Goal: Task Accomplishment & Management: Use online tool/utility

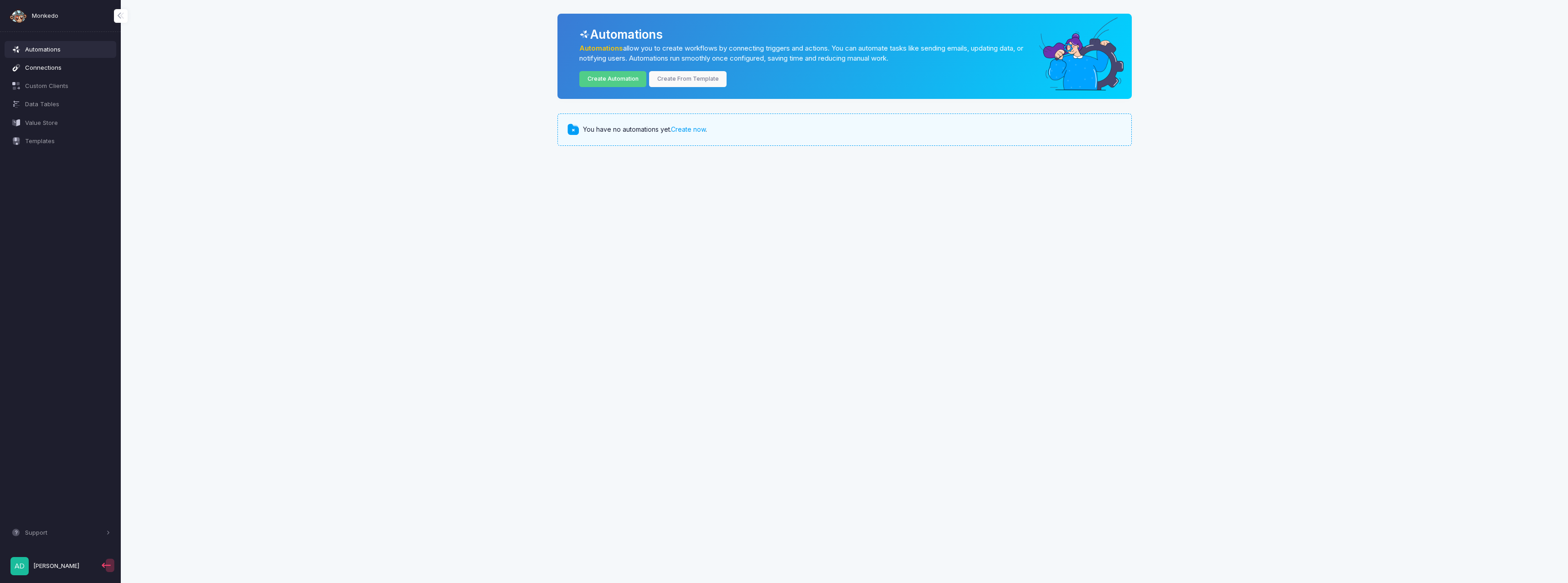
click at [51, 64] on span "Connections" at bounding box center [68, 68] width 85 height 9
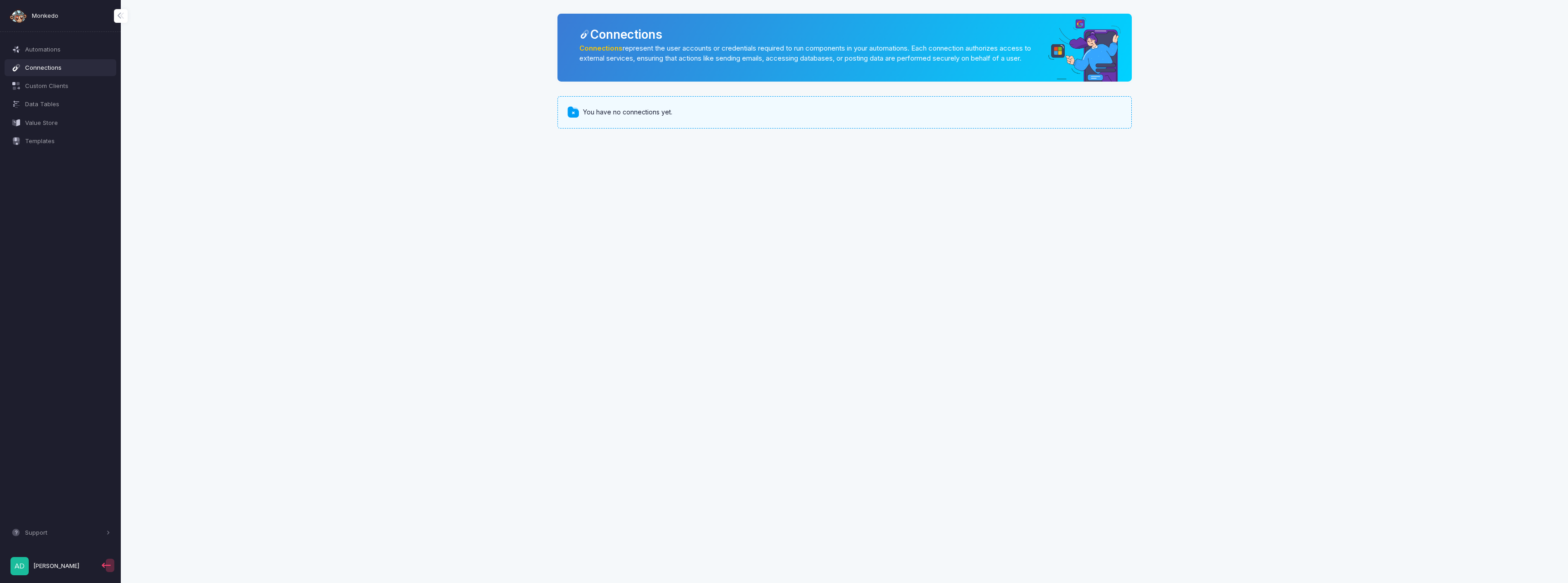
click at [578, 119] on span at bounding box center [573, 113] width 13 height 13
click at [572, 119] on span at bounding box center [573, 113] width 13 height 13
click at [1001, 125] on div "You have no connections yet." at bounding box center [845, 112] width 575 height 32
click at [572, 119] on span at bounding box center [573, 113] width 13 height 13
click at [671, 117] on span "You have no connections yet." at bounding box center [628, 113] width 89 height 10
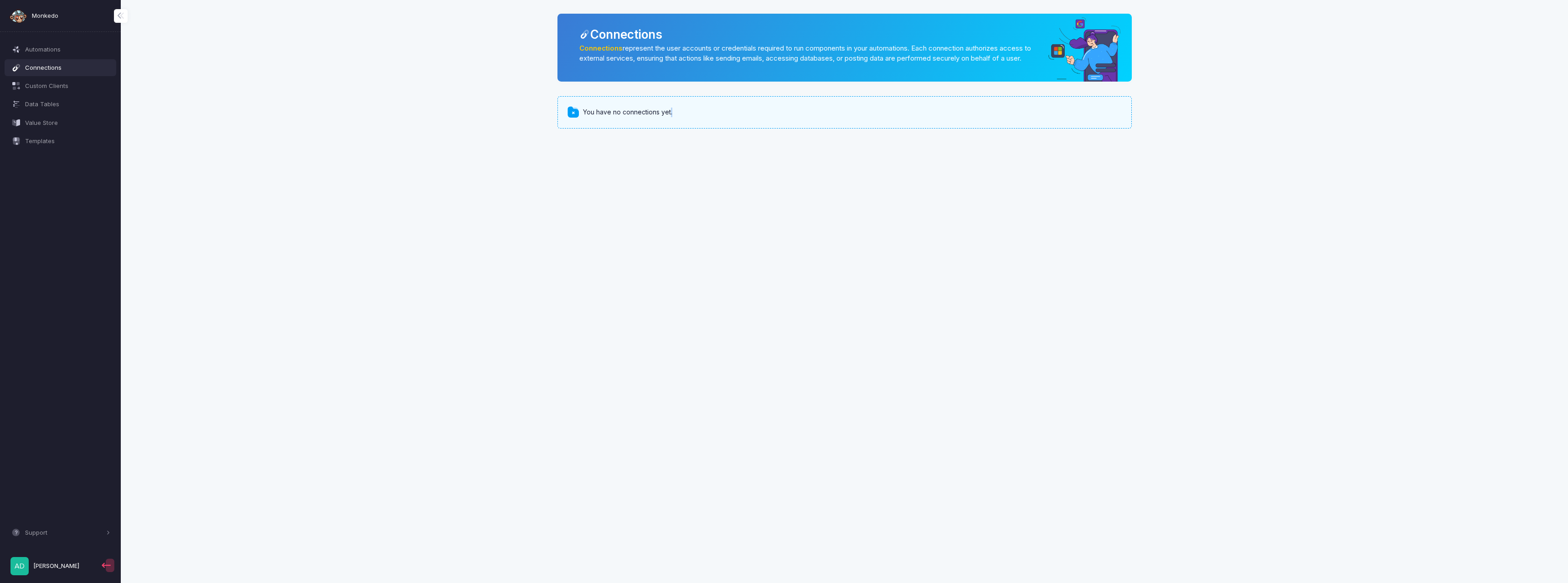
click at [671, 117] on span "You have no connections yet." at bounding box center [628, 113] width 89 height 10
click at [54, 70] on span "Connections" at bounding box center [68, 68] width 85 height 9
click at [597, 47] on link "Connections" at bounding box center [601, 48] width 43 height 8
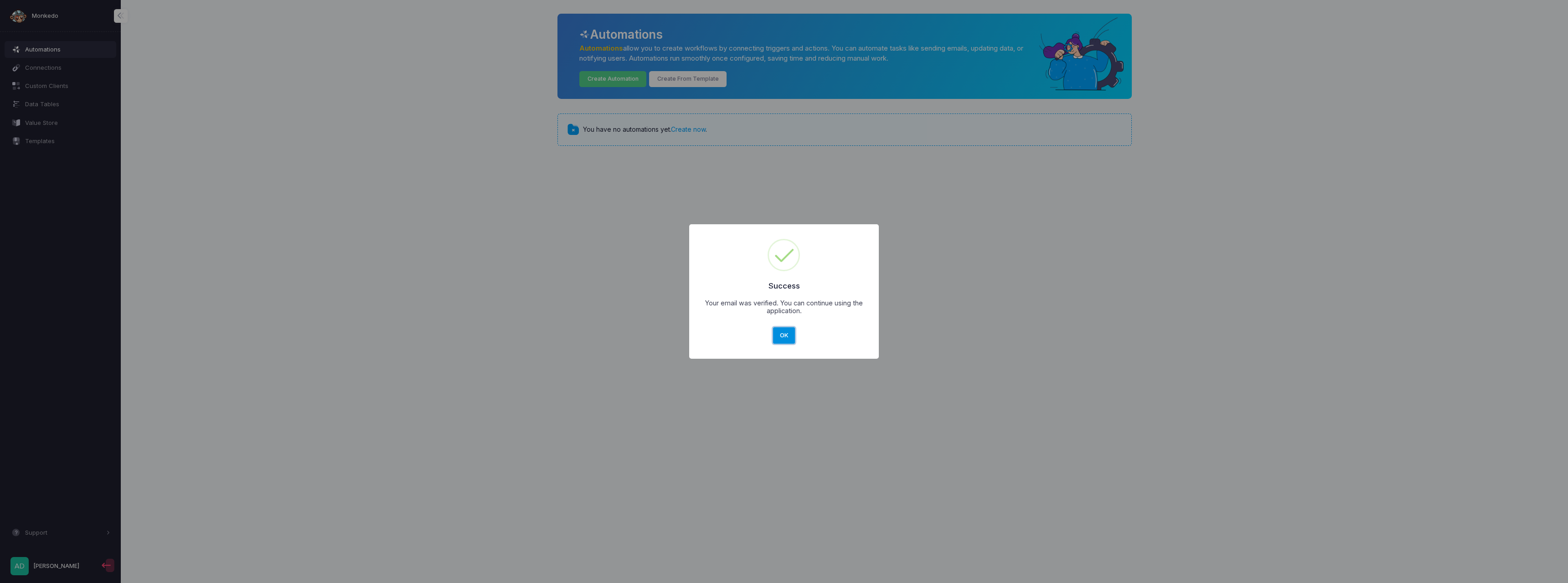
click at [782, 340] on button "OK" at bounding box center [784, 335] width 22 height 16
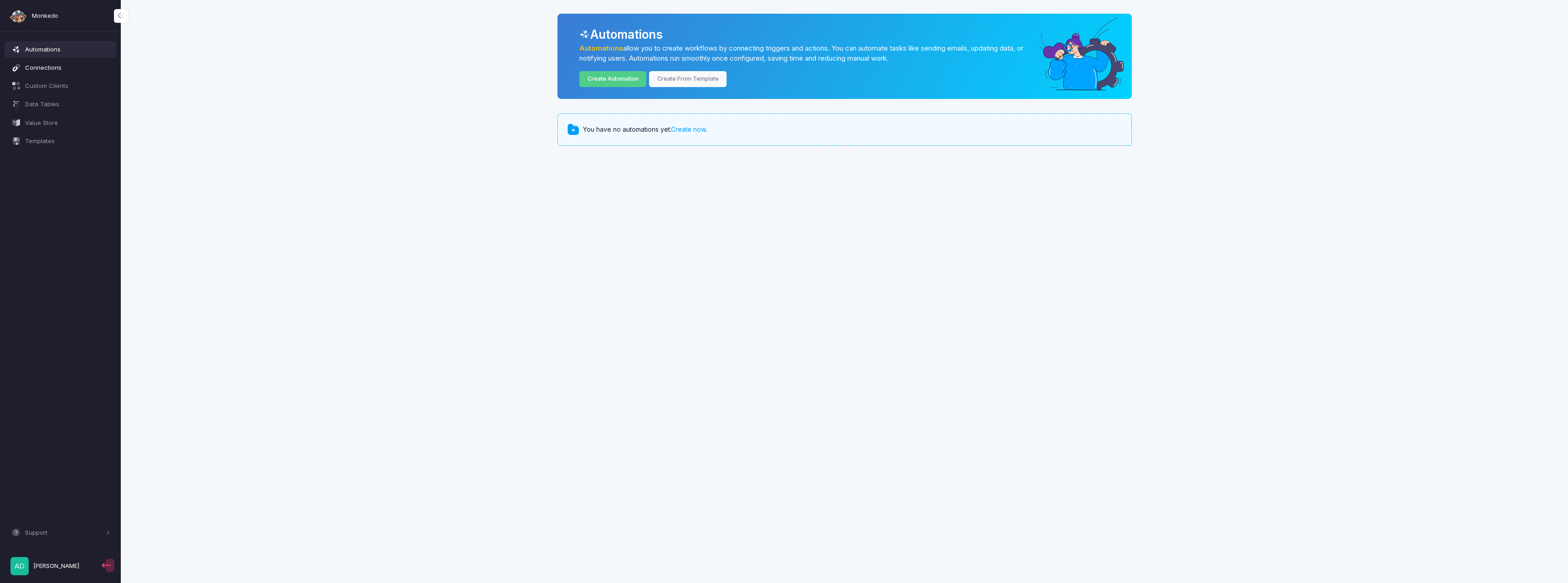
click at [59, 68] on span "Connections" at bounding box center [68, 68] width 85 height 9
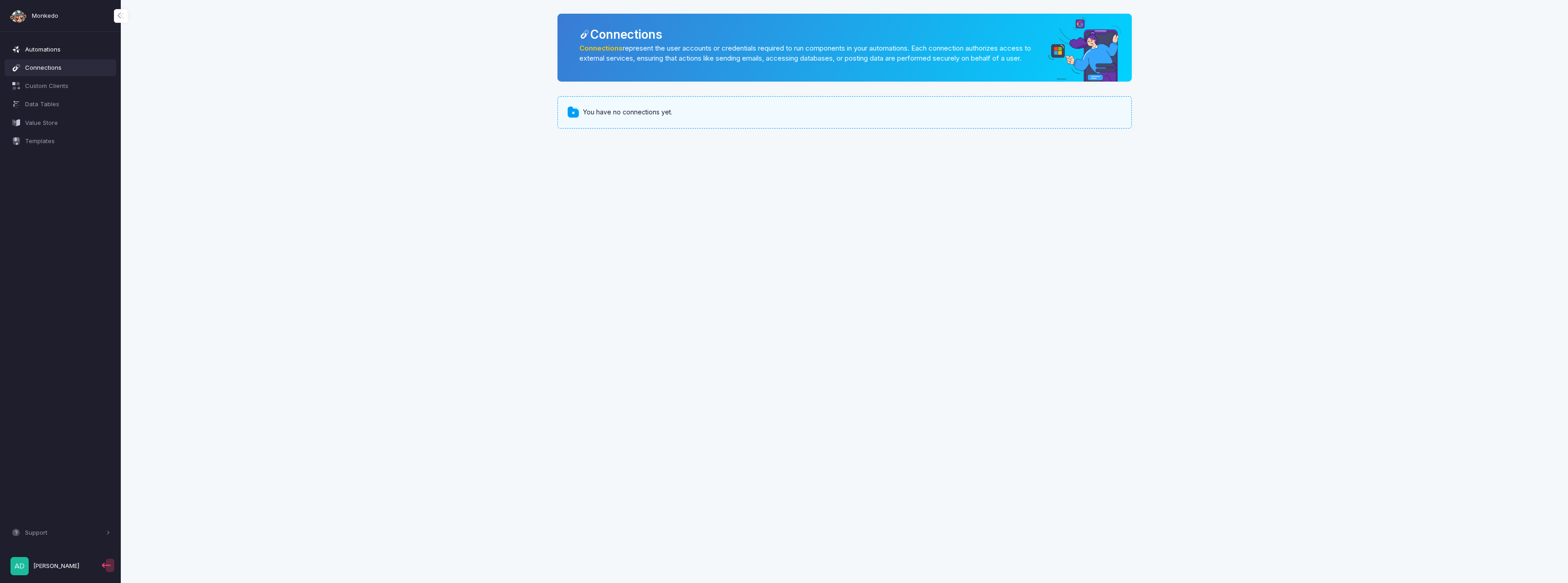
click at [35, 50] on span "Automations" at bounding box center [68, 49] width 85 height 9
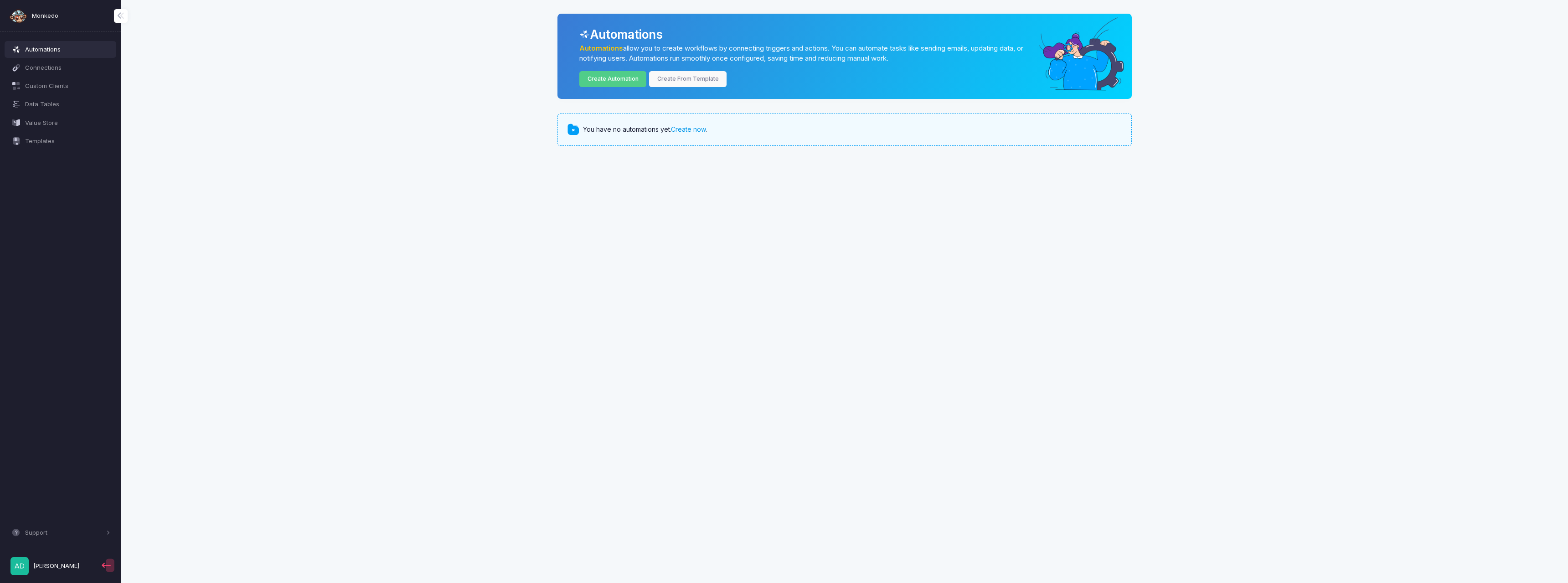
click at [695, 131] on link "Create now" at bounding box center [688, 129] width 35 height 8
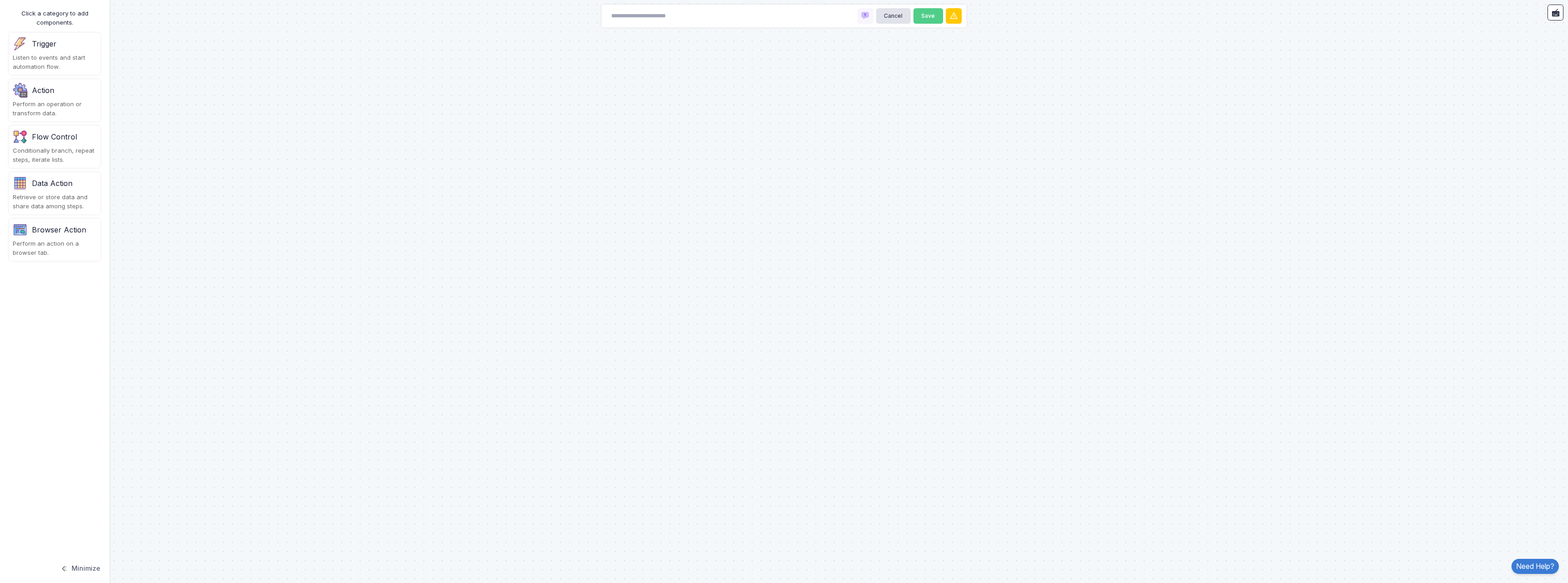
click at [52, 52] on div "Trigger Listen to events and start automation flow." at bounding box center [55, 54] width 91 height 42
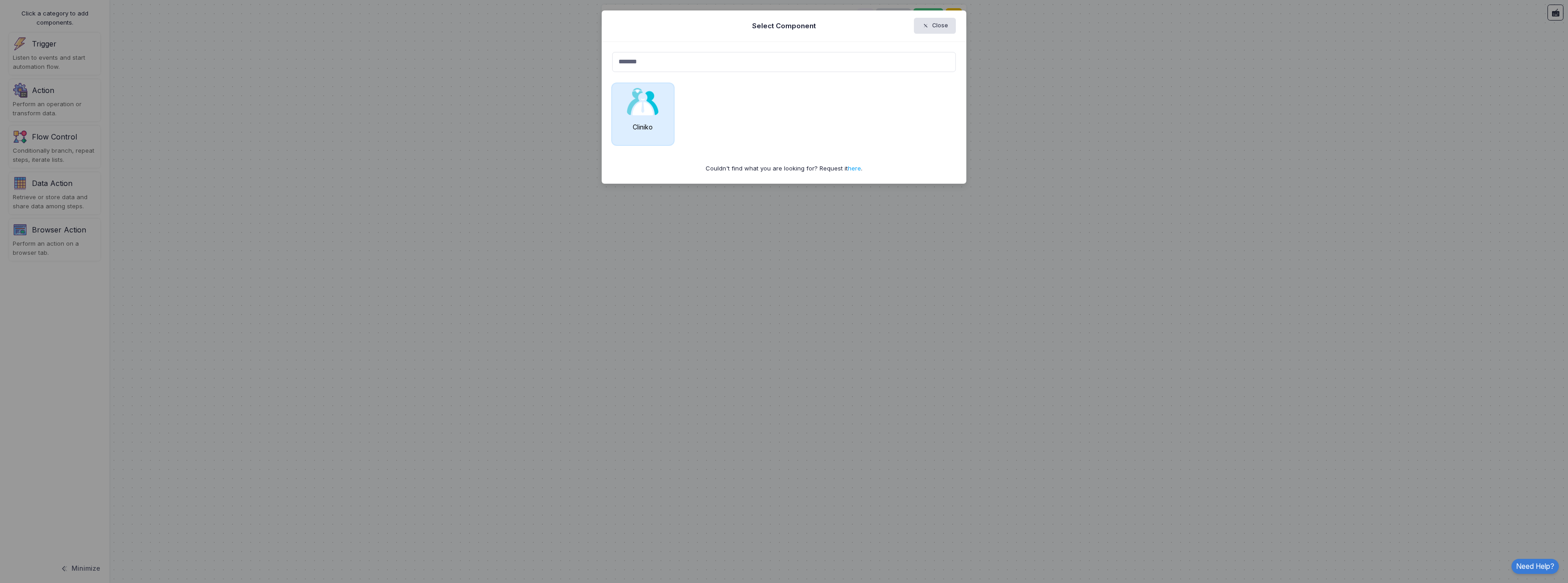
type input "*******"
click at [660, 116] on div "Cliniko" at bounding box center [643, 114] width 61 height 61
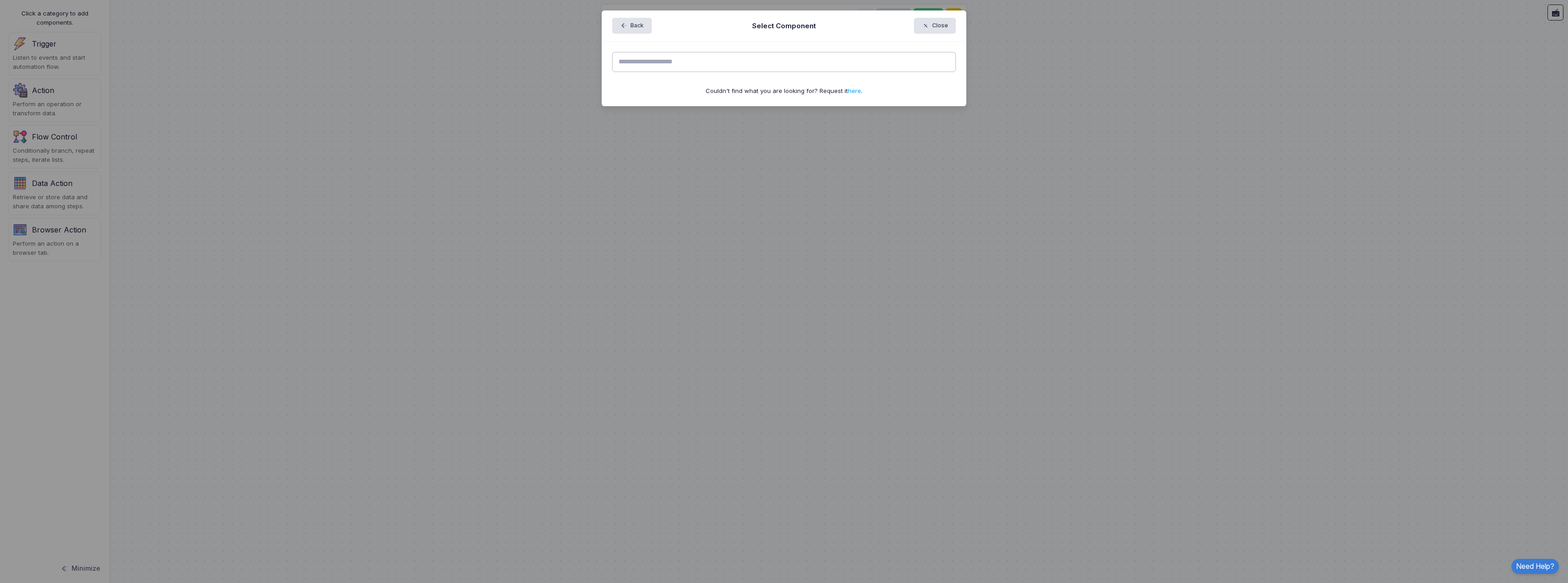
click at [651, 61] on input "text" at bounding box center [784, 61] width 344 height 20
type input "*******"
click at [628, 26] on span "button" at bounding box center [628, 26] width 0 height 8
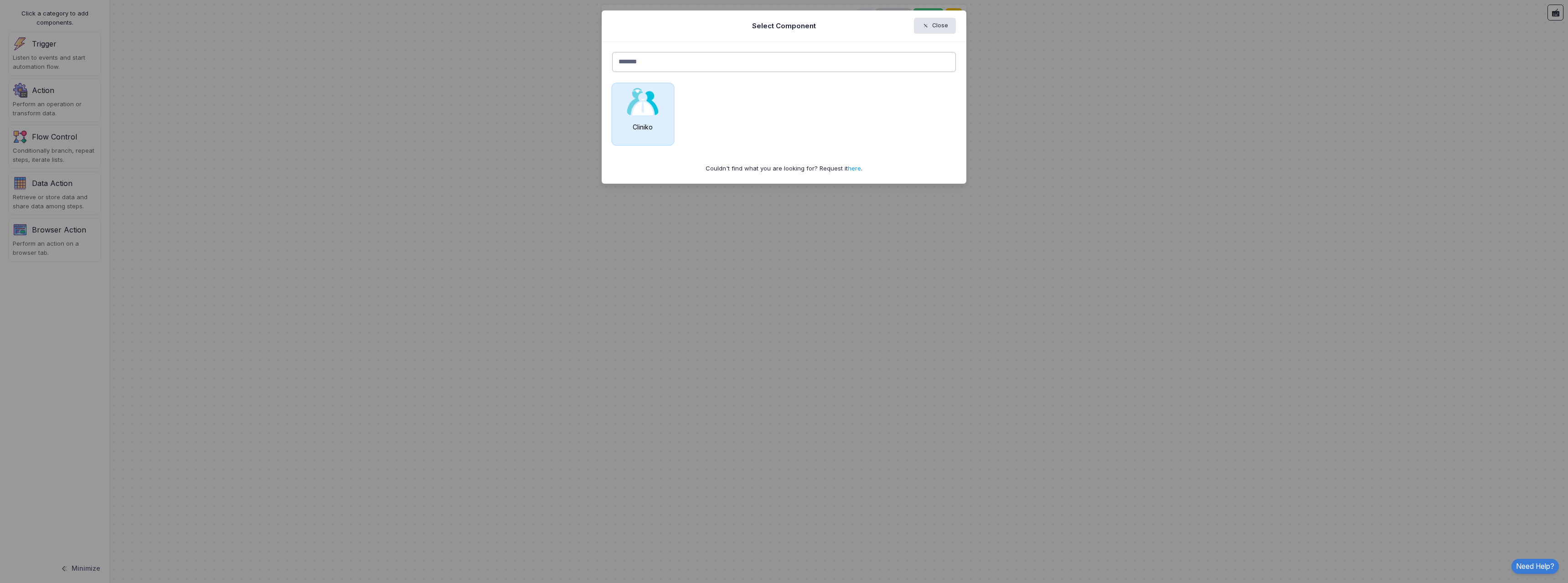
type input "*******"
click at [642, 108] on img at bounding box center [643, 102] width 32 height 27
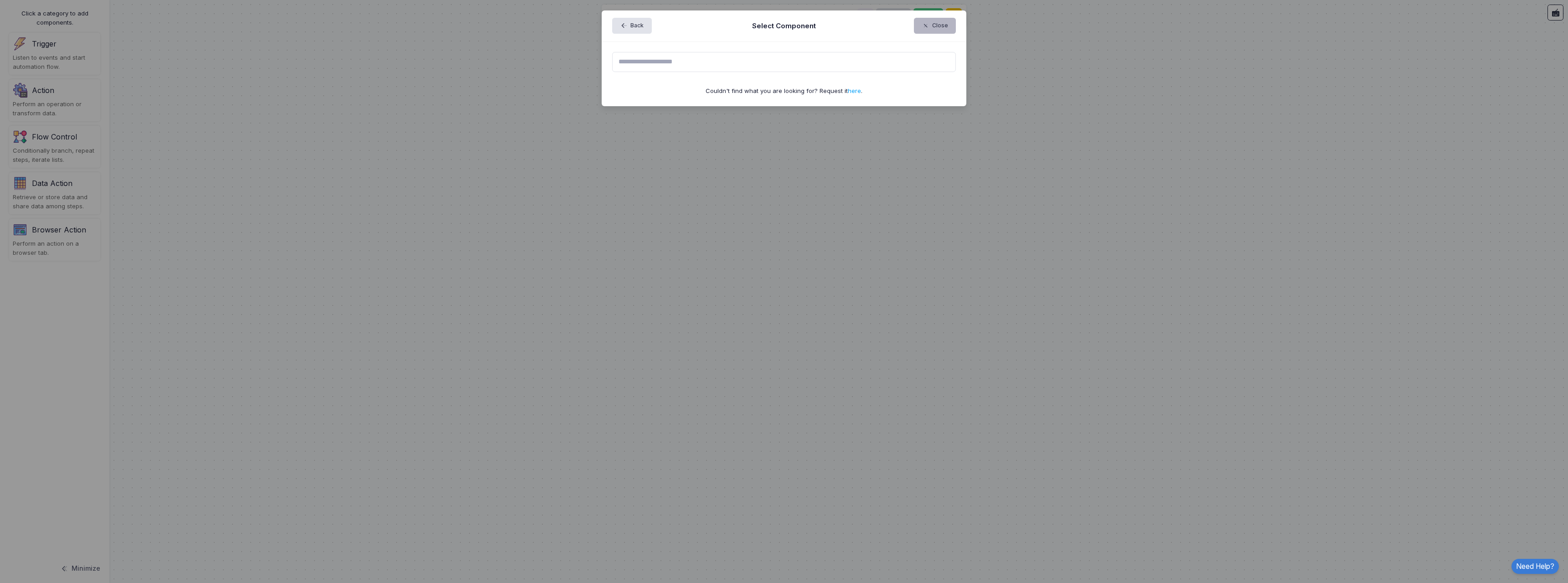
click at [934, 23] on button "Close" at bounding box center [935, 26] width 43 height 16
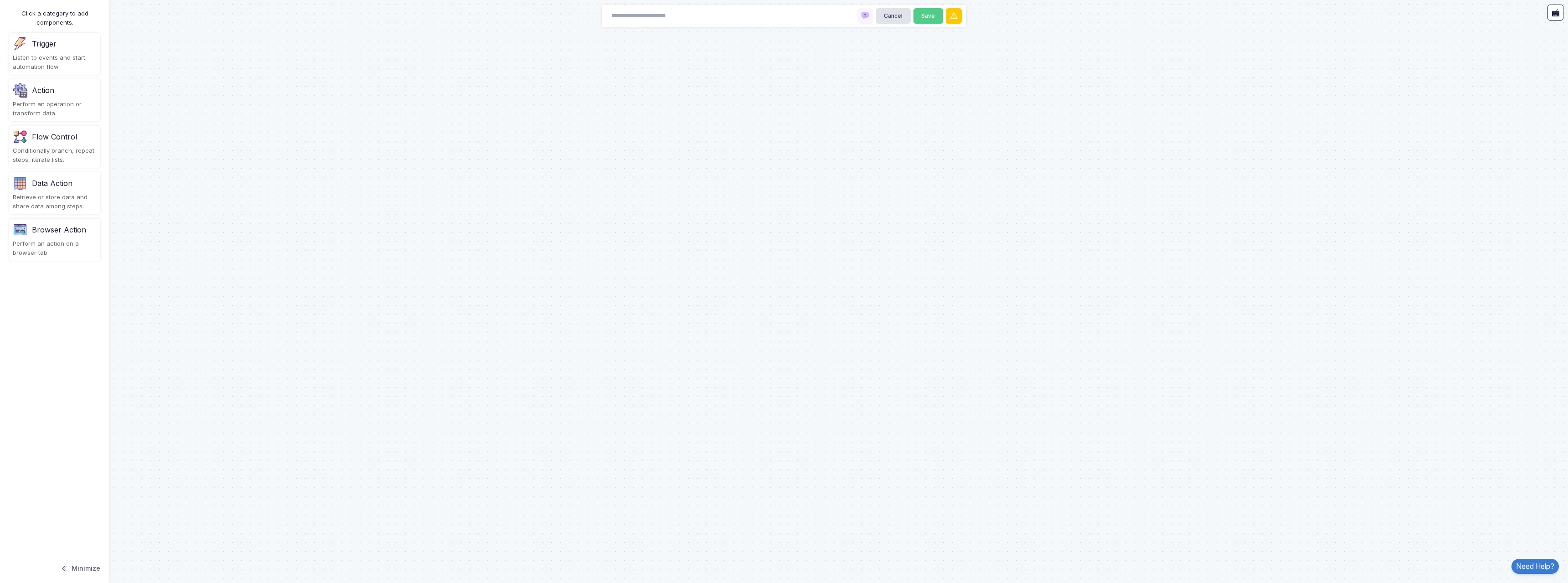
drag, startPoint x: 40, startPoint y: 54, endPoint x: 424, endPoint y: 180, distance: 404.1
click at [436, 187] on automation-editor "Cancel Save Click a category to add components. Trigger Listen to events and st…" at bounding box center [784, 292] width 1568 height 583
click at [72, 51] on div "Trigger Listen to events and start automation flow." at bounding box center [55, 54] width 91 height 42
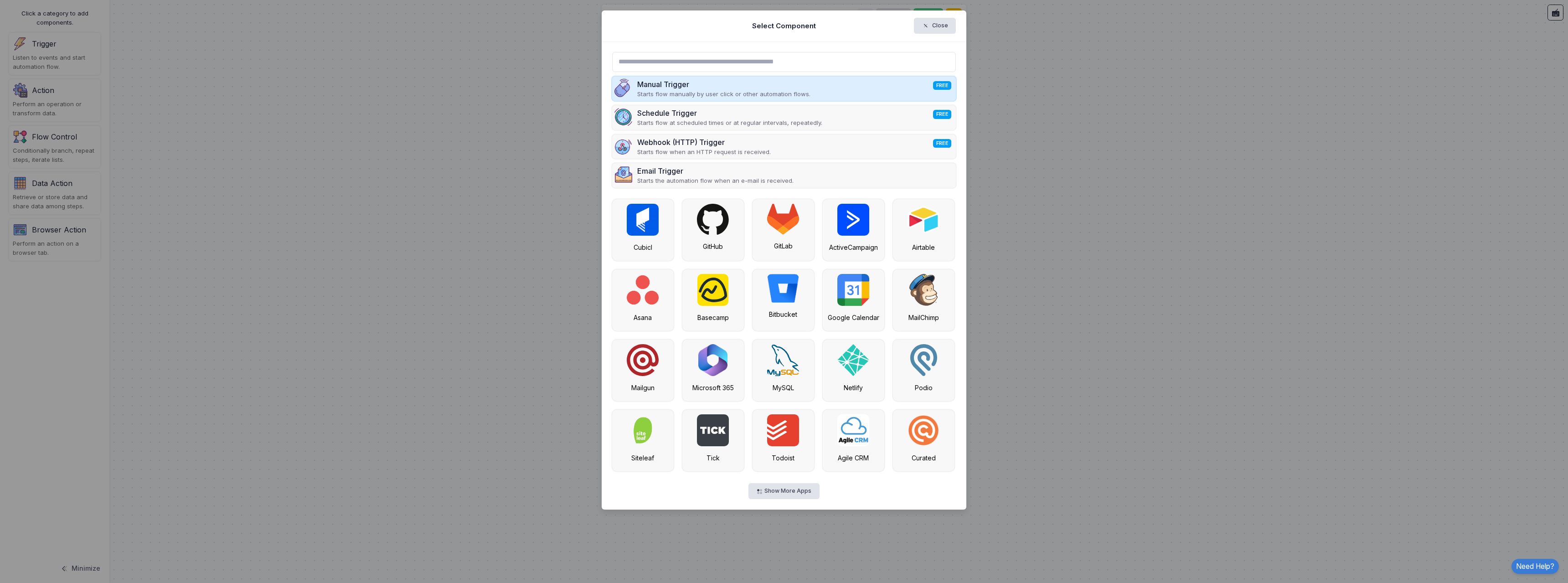
click at [844, 85] on div "Manual Trigger FREE Starts flow manually by user click or other automation flow…" at bounding box center [784, 89] width 344 height 24
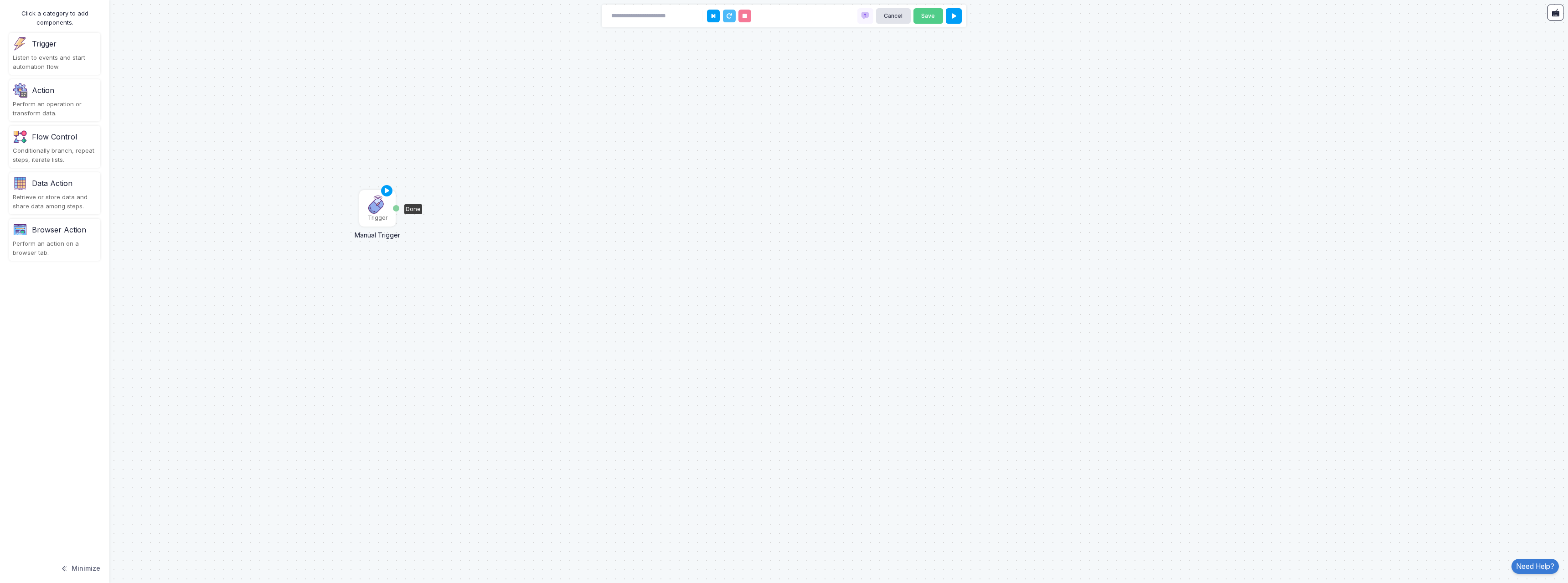
click at [377, 208] on img at bounding box center [377, 204] width 18 height 18
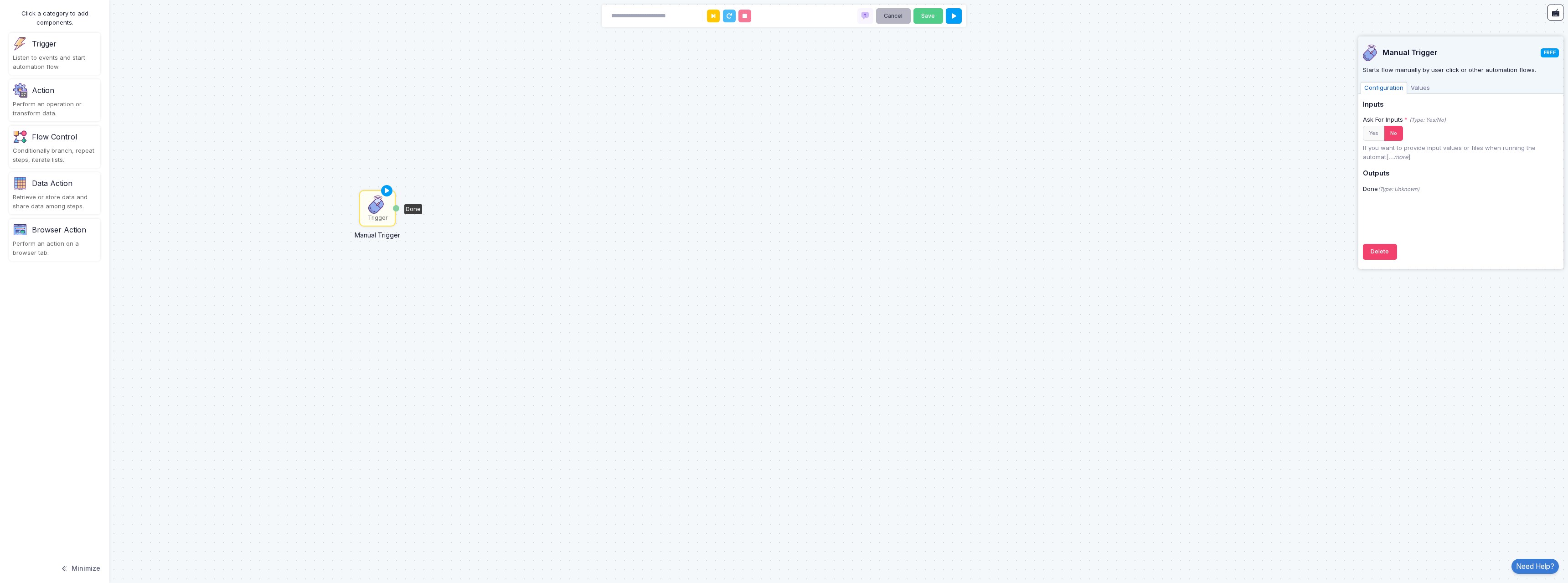
click at [894, 13] on button "Cancel" at bounding box center [893, 16] width 35 height 16
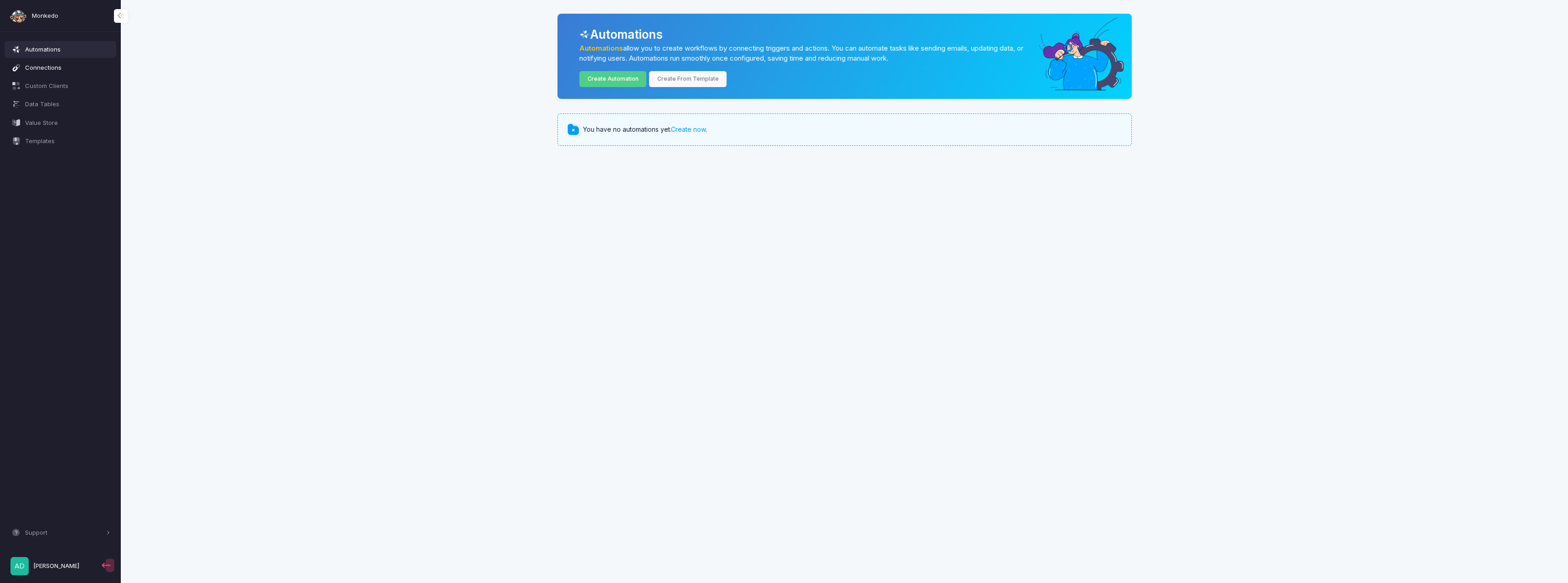
click at [54, 67] on span "Connections" at bounding box center [68, 68] width 85 height 9
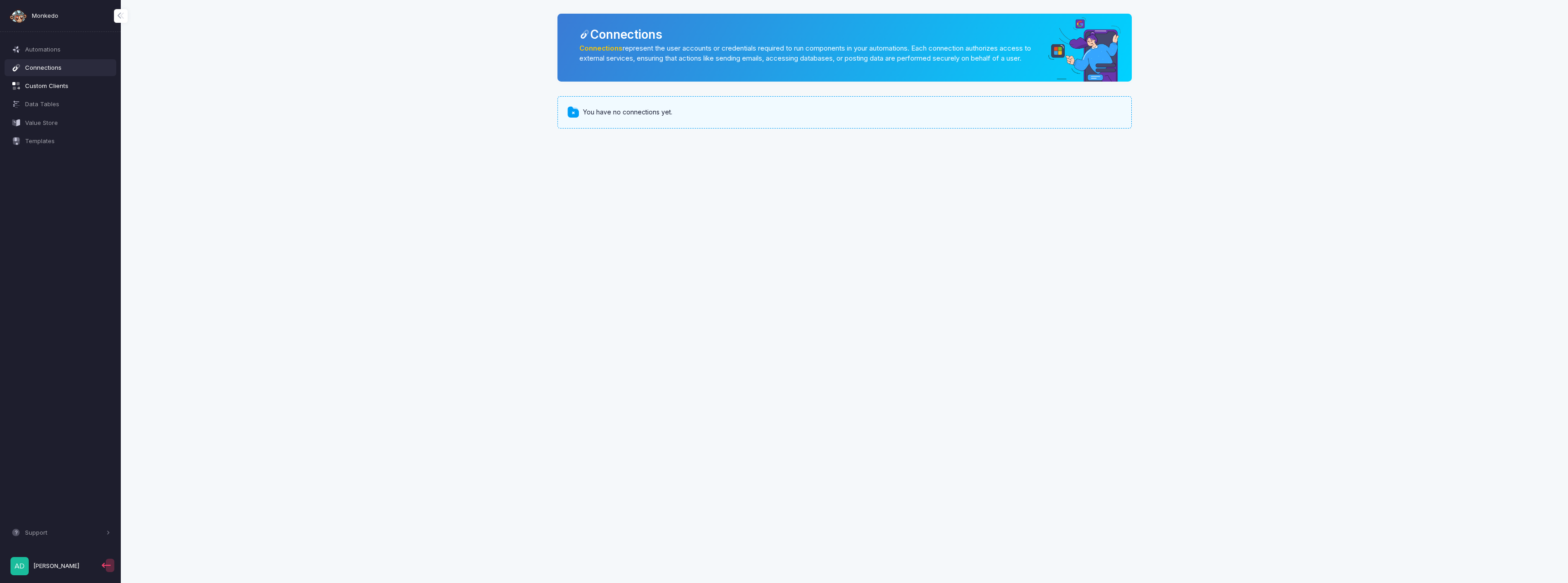
click at [43, 85] on span "Custom Clients" at bounding box center [68, 86] width 85 height 9
click at [40, 70] on span "Connections" at bounding box center [68, 68] width 85 height 9
click at [575, 119] on span at bounding box center [573, 113] width 13 height 13
drag, startPoint x: 576, startPoint y: 122, endPoint x: 586, endPoint y: 121, distance: 10.0
click at [576, 119] on span at bounding box center [573, 113] width 13 height 13
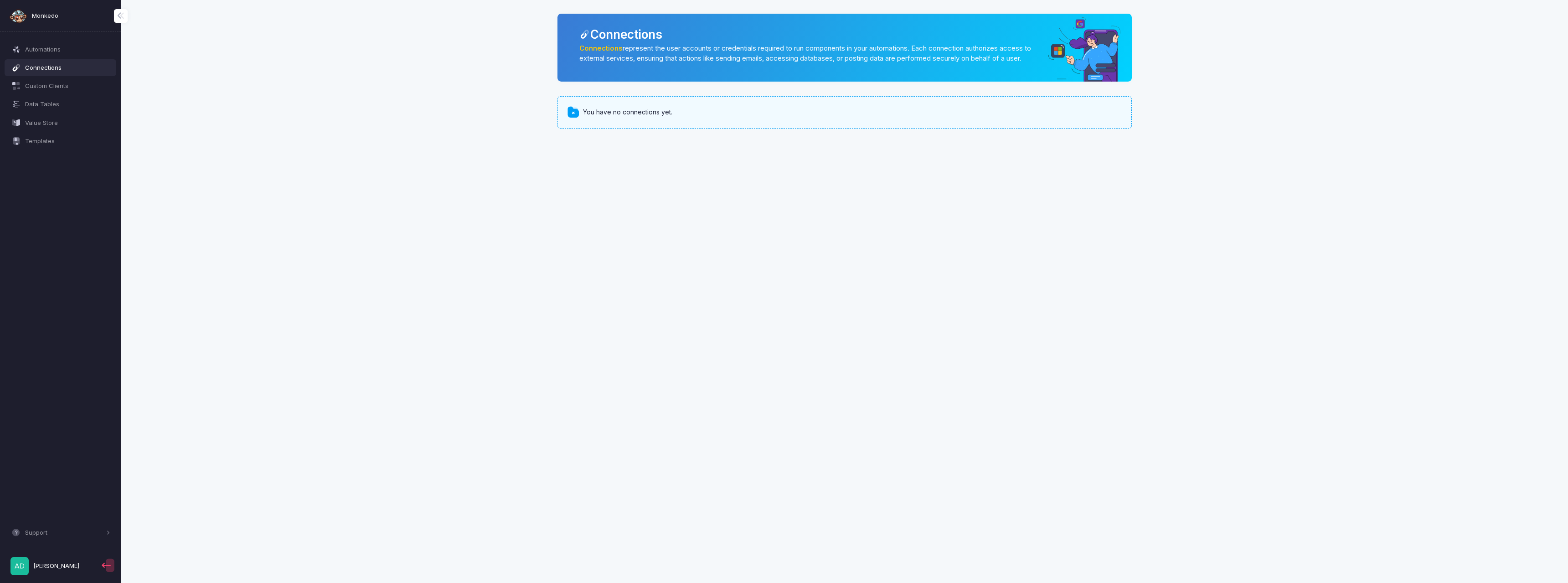
click at [607, 117] on span "You have no connections yet." at bounding box center [628, 113] width 89 height 10
click at [661, 117] on span "You have no connections yet." at bounding box center [628, 113] width 89 height 10
click at [658, 117] on span "You have no connections yet." at bounding box center [628, 113] width 89 height 10
click at [659, 117] on span "You have no connections yet." at bounding box center [628, 113] width 89 height 10
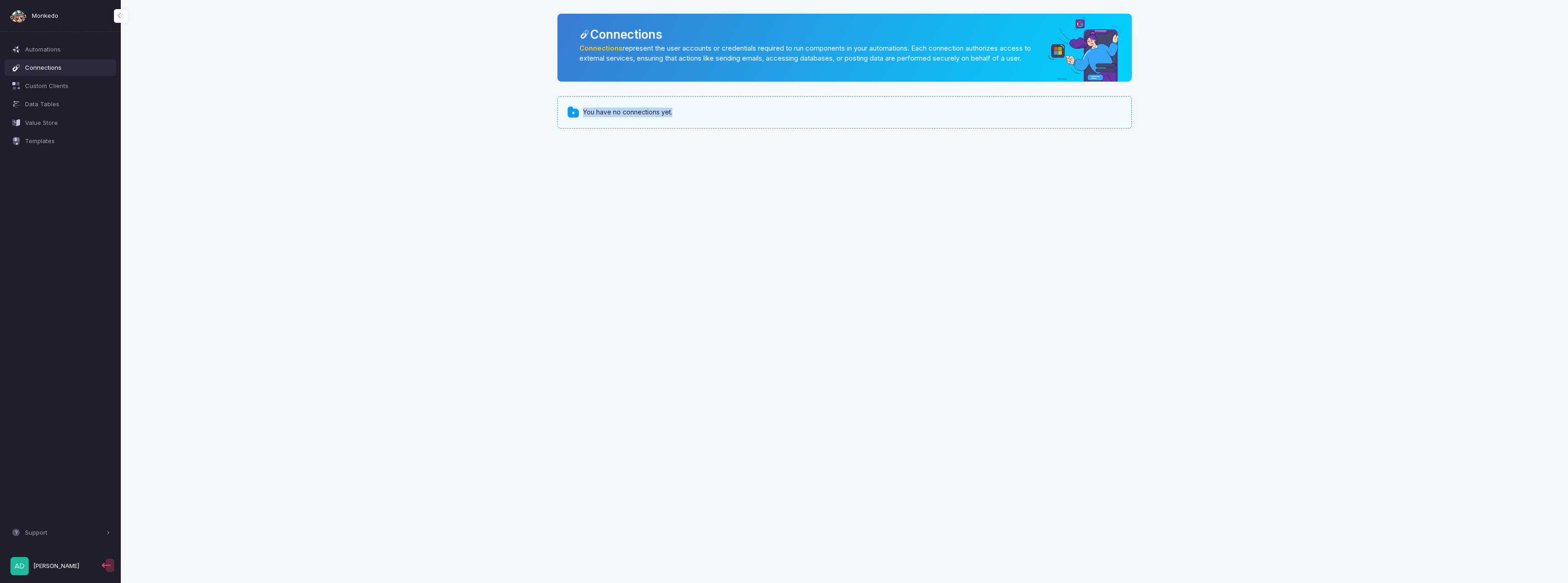
drag, startPoint x: 659, startPoint y: 126, endPoint x: 824, endPoint y: 130, distance: 165.0
click at [726, 128] on div "You have no connections yet." at bounding box center [845, 112] width 575 height 32
click at [1053, 128] on div "You have no connections yet." at bounding box center [845, 112] width 575 height 32
click at [636, 128] on div "You have no connections yet." at bounding box center [845, 112] width 575 height 32
click at [584, 111] on div "You have no connections yet." at bounding box center [845, 112] width 575 height 32
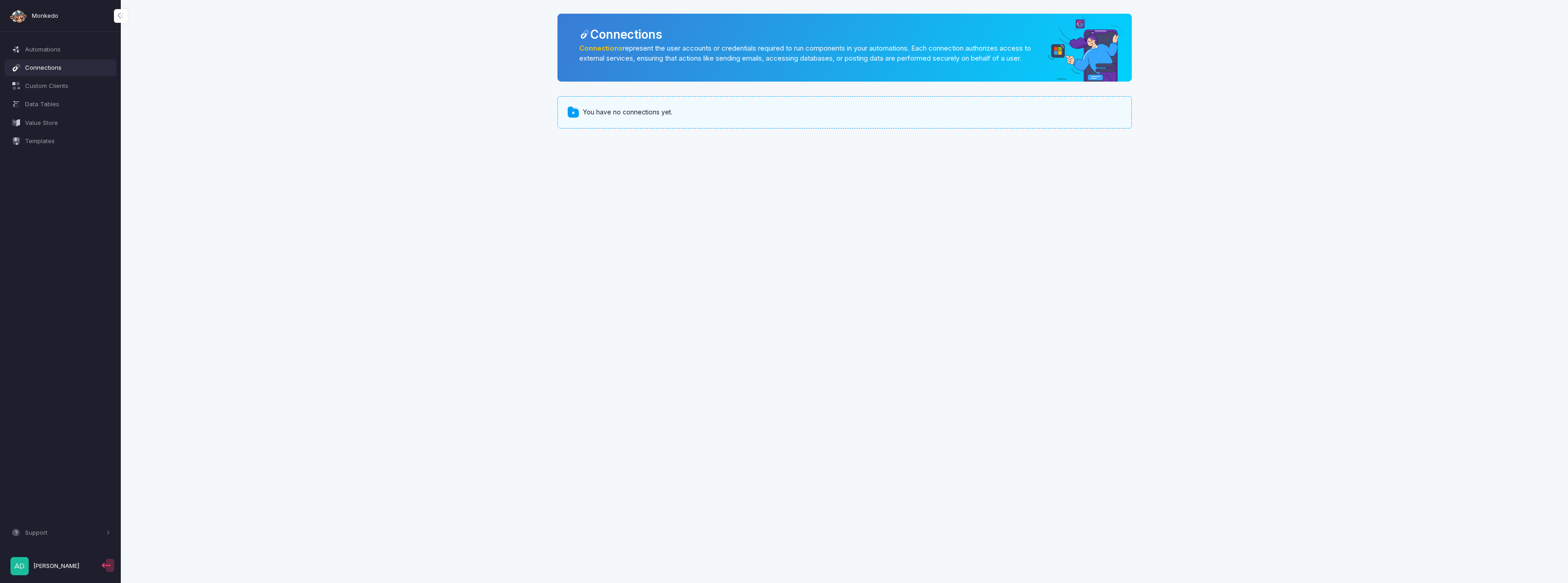
drag, startPoint x: 561, startPoint y: 120, endPoint x: 567, endPoint y: 123, distance: 6.7
click at [562, 122] on div "You have no connections yet." at bounding box center [845, 112] width 575 height 32
click at [573, 119] on span at bounding box center [573, 113] width 13 height 13
click at [573, 119] on span at bounding box center [573, 113] width 13 height 13
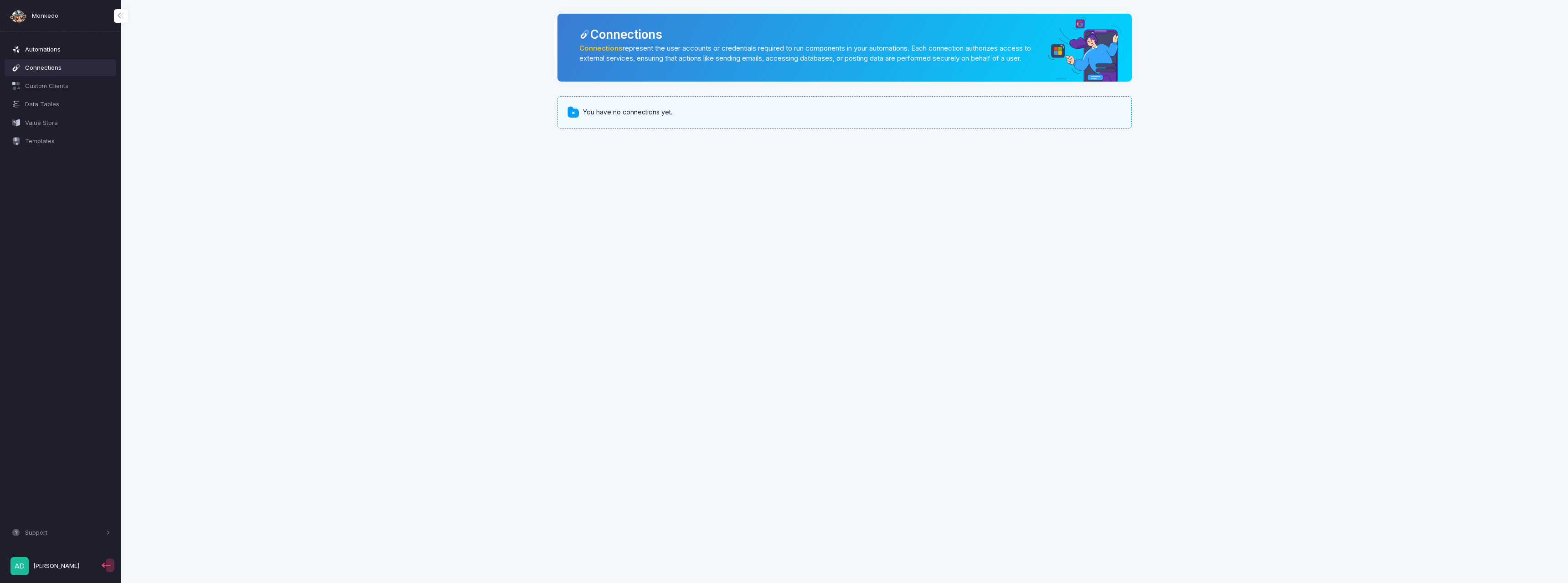
click at [63, 47] on span "Automations" at bounding box center [68, 49] width 85 height 9
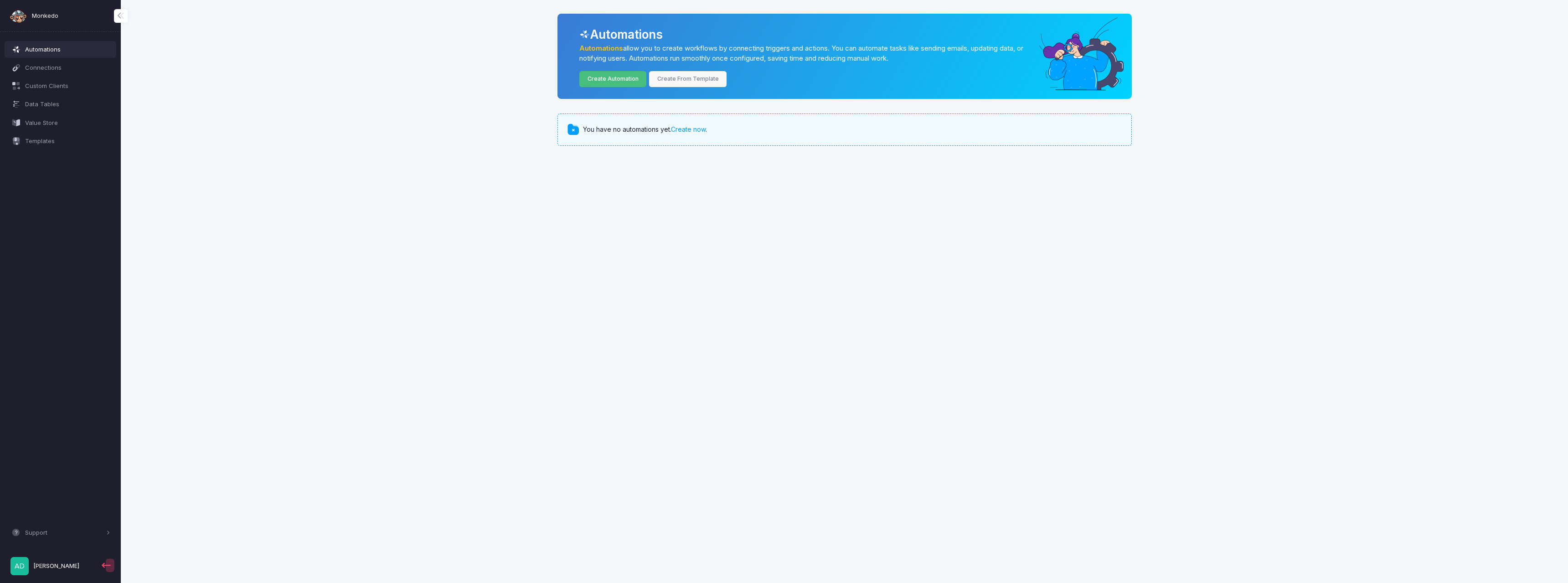
click at [629, 81] on link "Create Automation" at bounding box center [613, 79] width 67 height 16
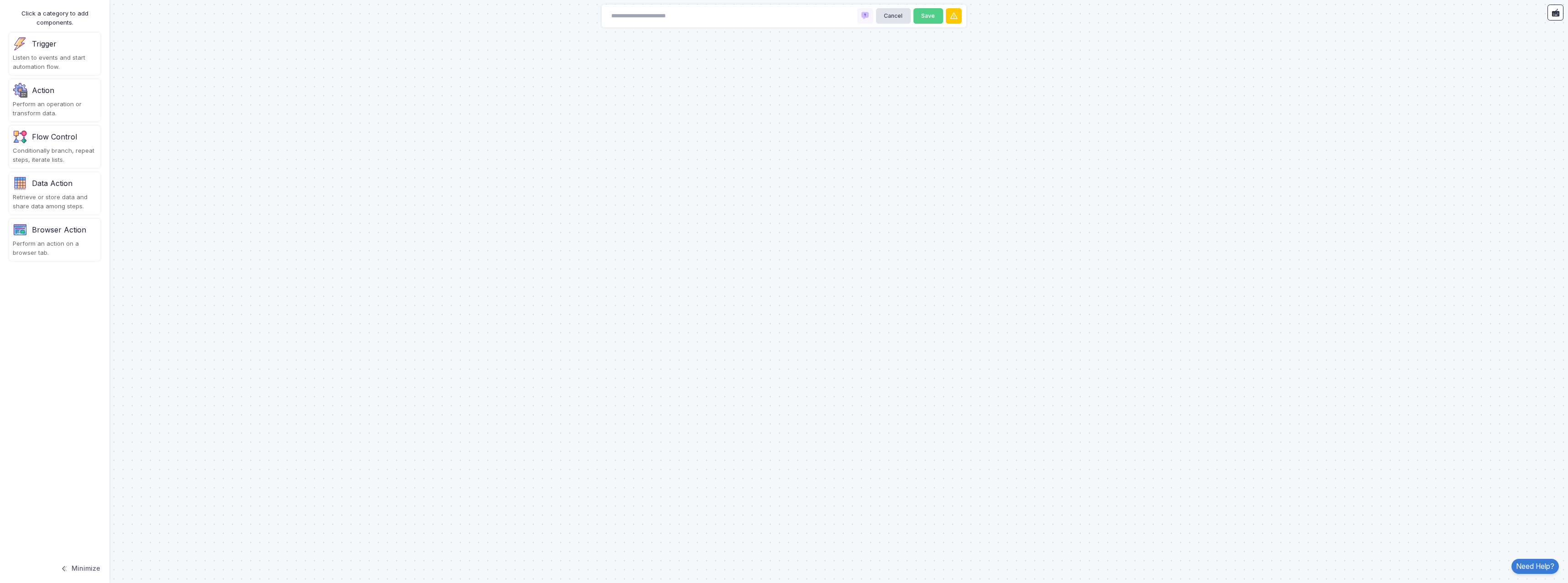
click at [39, 189] on div "Data Action" at bounding box center [55, 183] width 84 height 15
click at [79, 58] on div "Listen to events and start automation flow." at bounding box center [55, 62] width 84 height 18
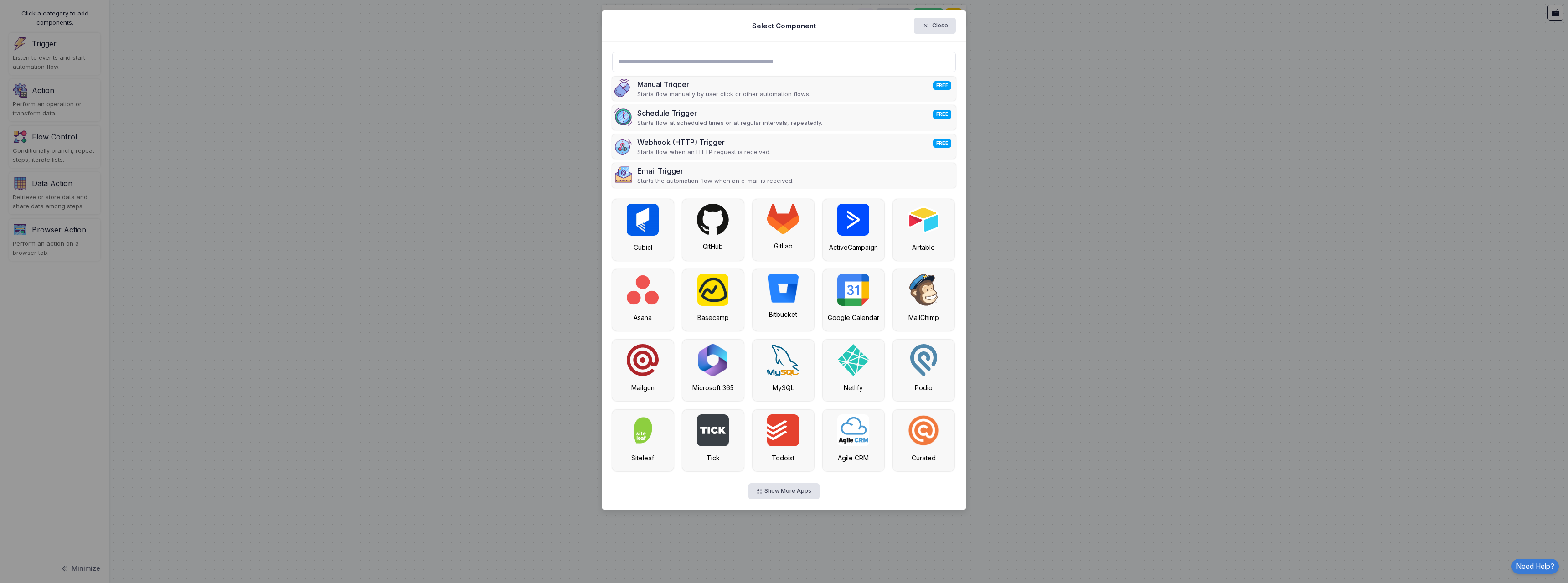
click at [654, 57] on input "text" at bounding box center [784, 61] width 344 height 20
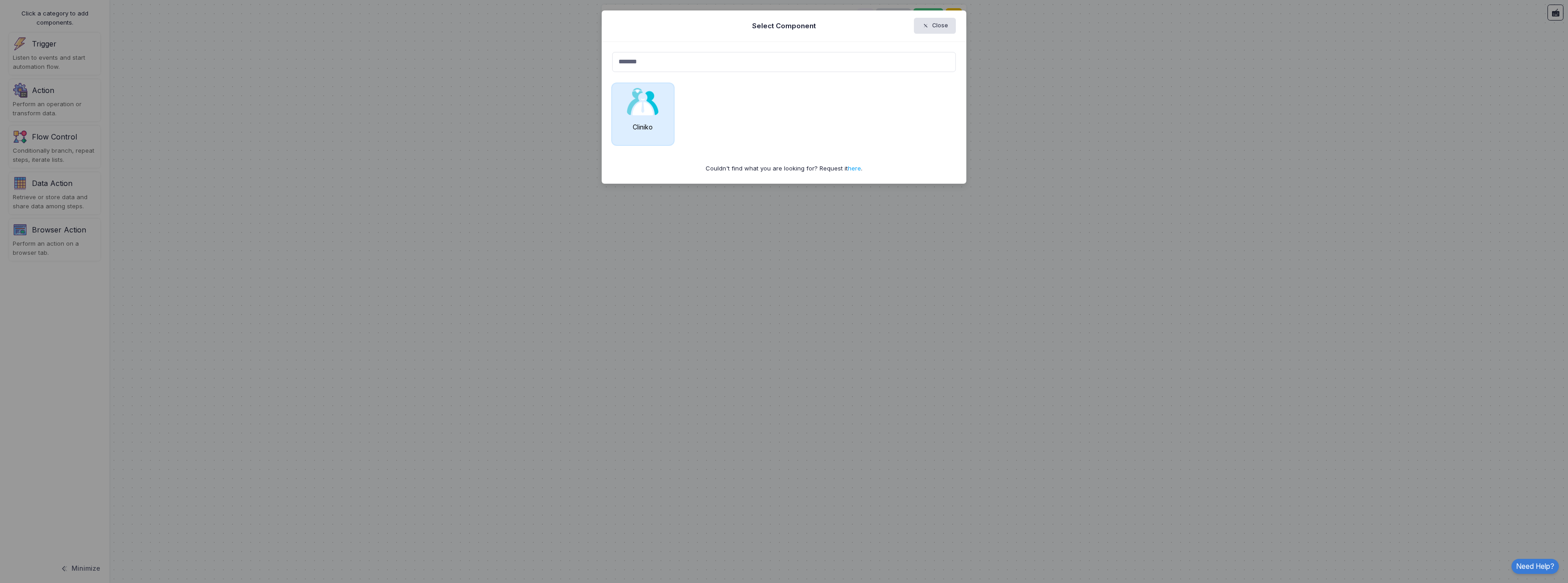
type input "*******"
click at [651, 119] on div "Cliniko" at bounding box center [643, 114] width 61 height 61
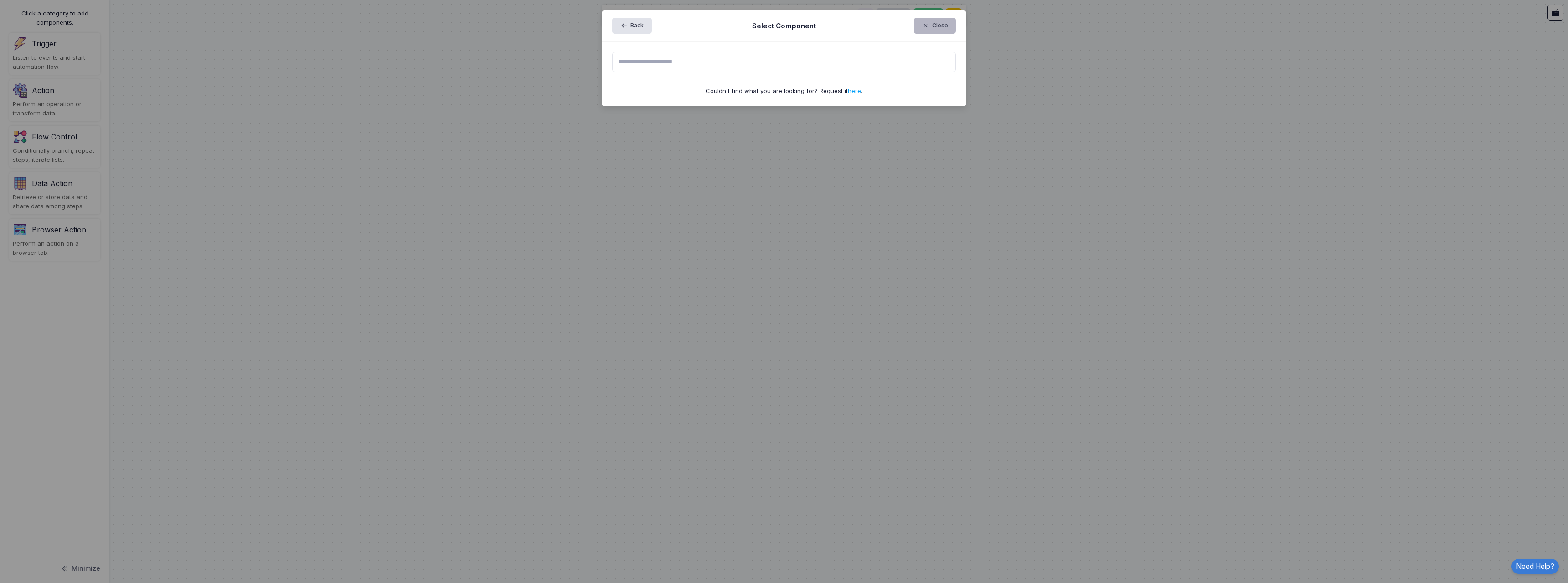
click at [932, 24] on icon "button" at bounding box center [926, 26] width 10 height 8
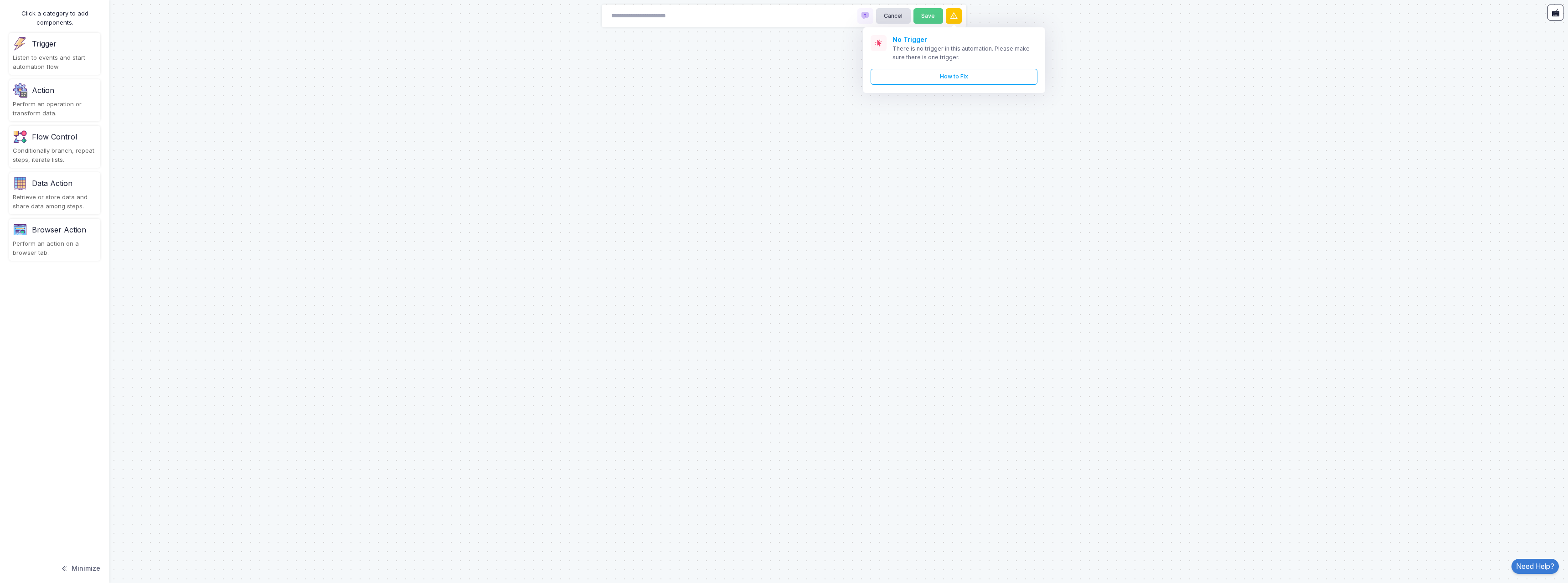
click at [94, 59] on div "Listen to events and start automation flow." at bounding box center [55, 62] width 84 height 18
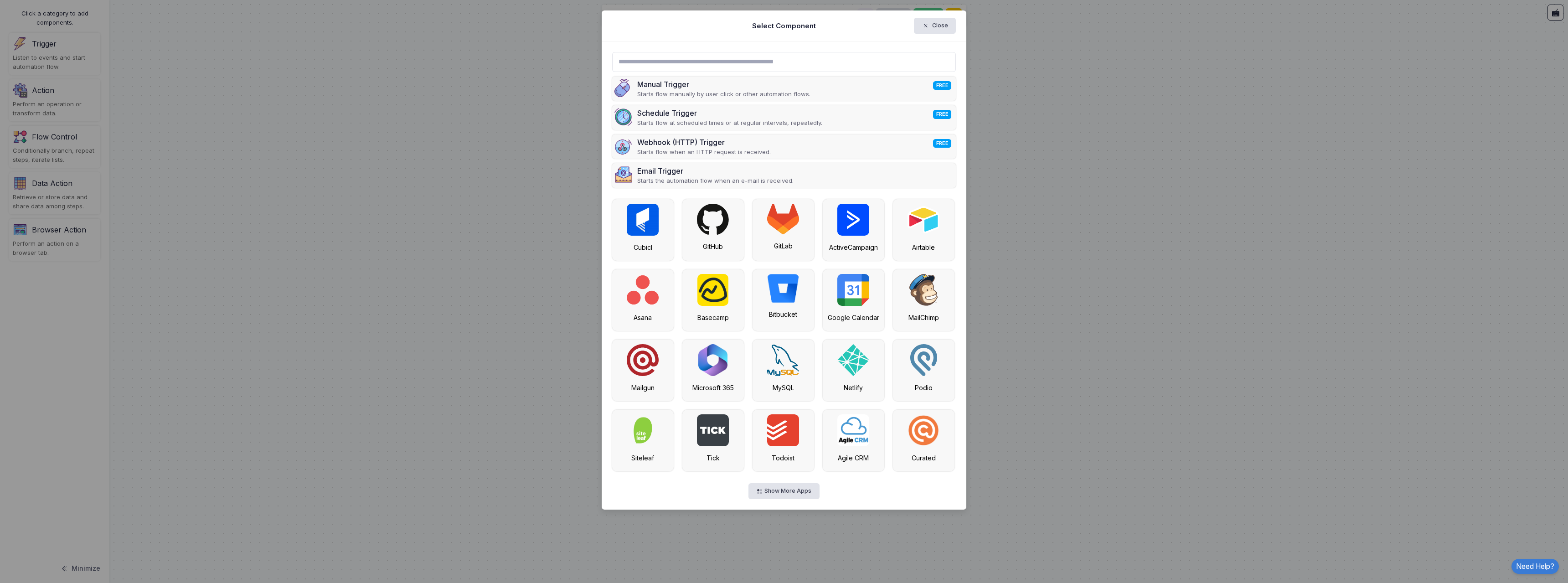
click at [647, 62] on input "text" at bounding box center [784, 61] width 344 height 20
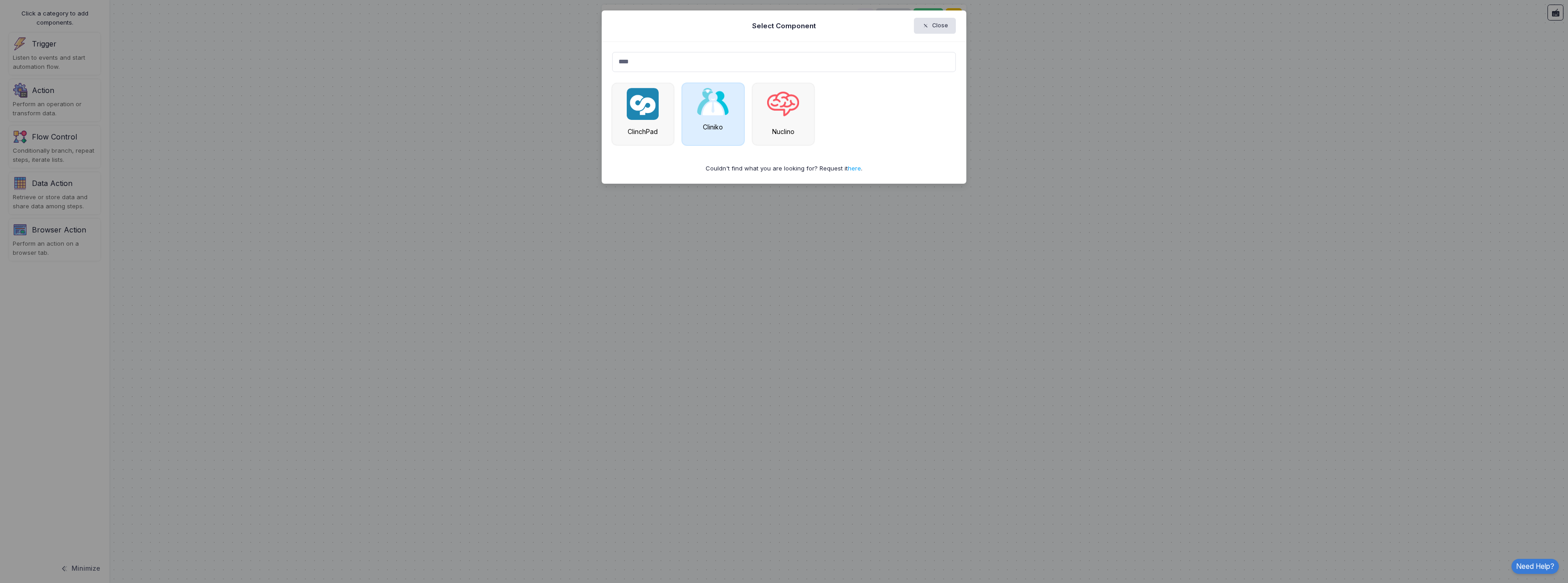
type input "****"
drag, startPoint x: 720, startPoint y: 131, endPoint x: 798, endPoint y: 72, distance: 97.8
click at [417, 190] on ngb-modal-window "Select Component Close **** ClinchPad Cliniko Nuclino Couldn't find what you ar…" at bounding box center [784, 292] width 1568 height 583
click at [716, 111] on img at bounding box center [713, 102] width 32 height 27
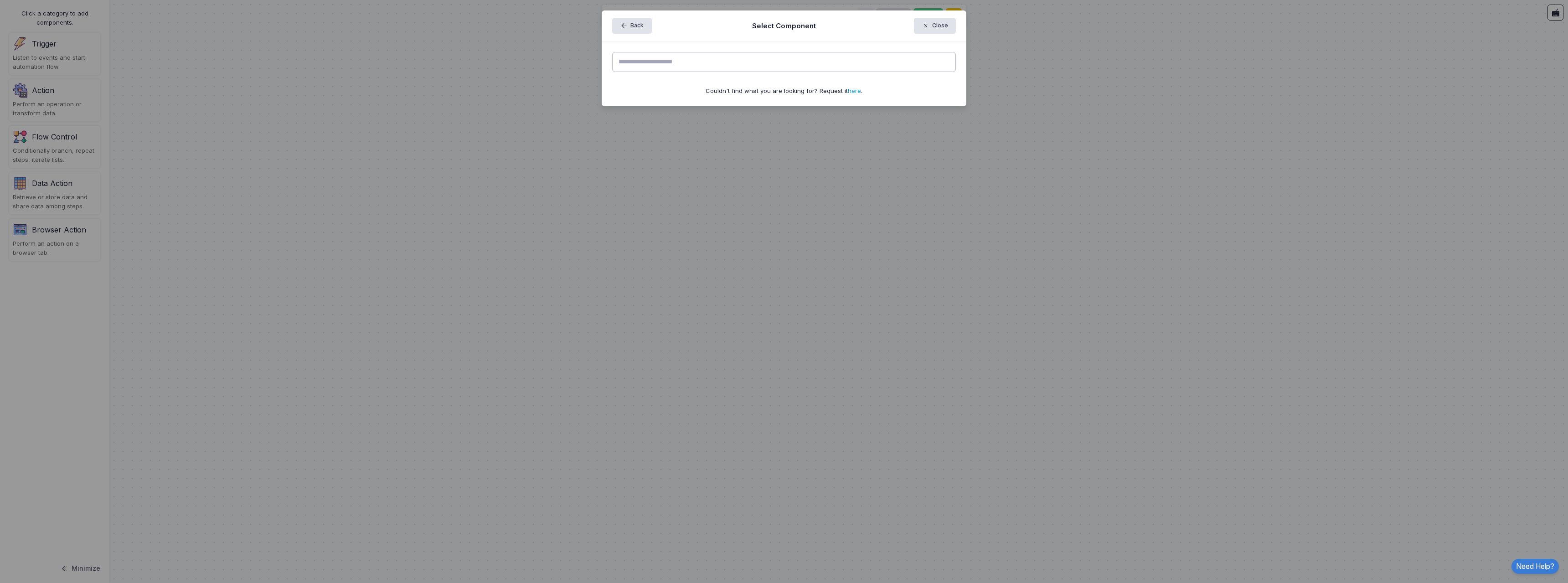
click at [676, 61] on input "text" at bounding box center [784, 61] width 344 height 20
type input "*"
type input "*******"
click at [921, 26] on button "Close" at bounding box center [935, 26] width 43 height 16
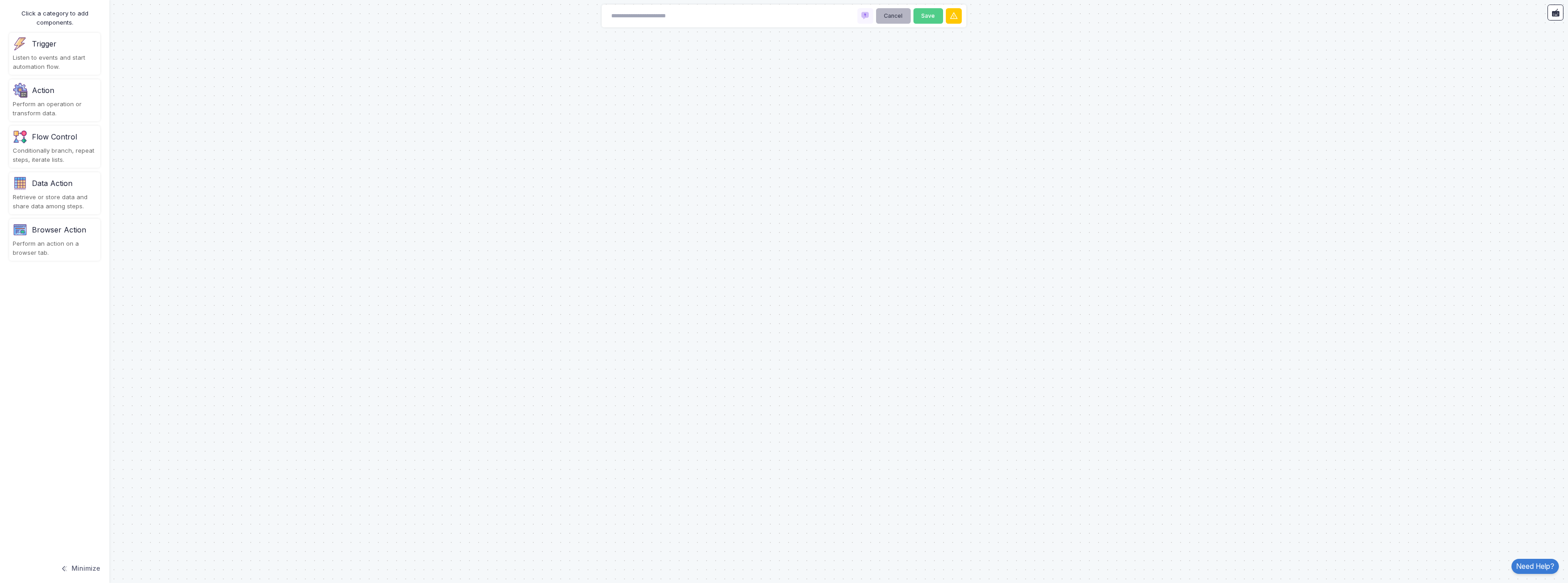
click at [892, 15] on button "Cancel" at bounding box center [893, 16] width 35 height 16
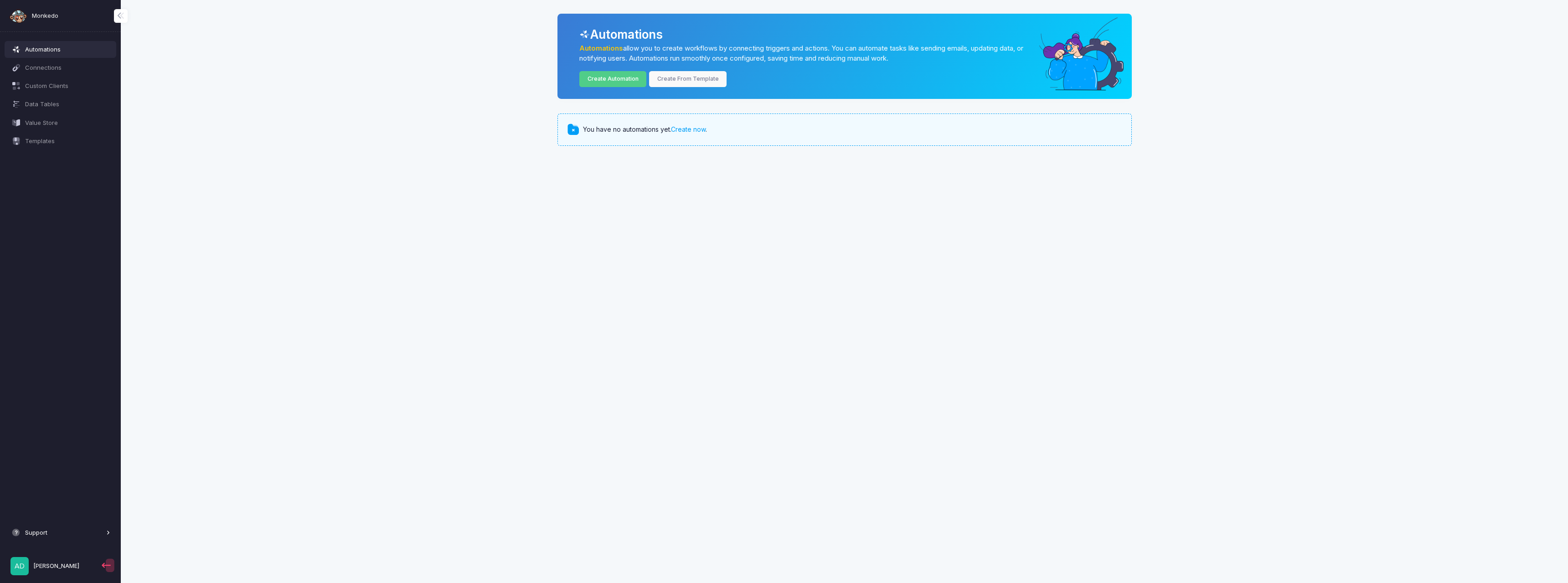
click at [85, 534] on span "Support" at bounding box center [65, 532] width 79 height 9
click at [699, 74] on link "Create From Template" at bounding box center [687, 79] width 77 height 16
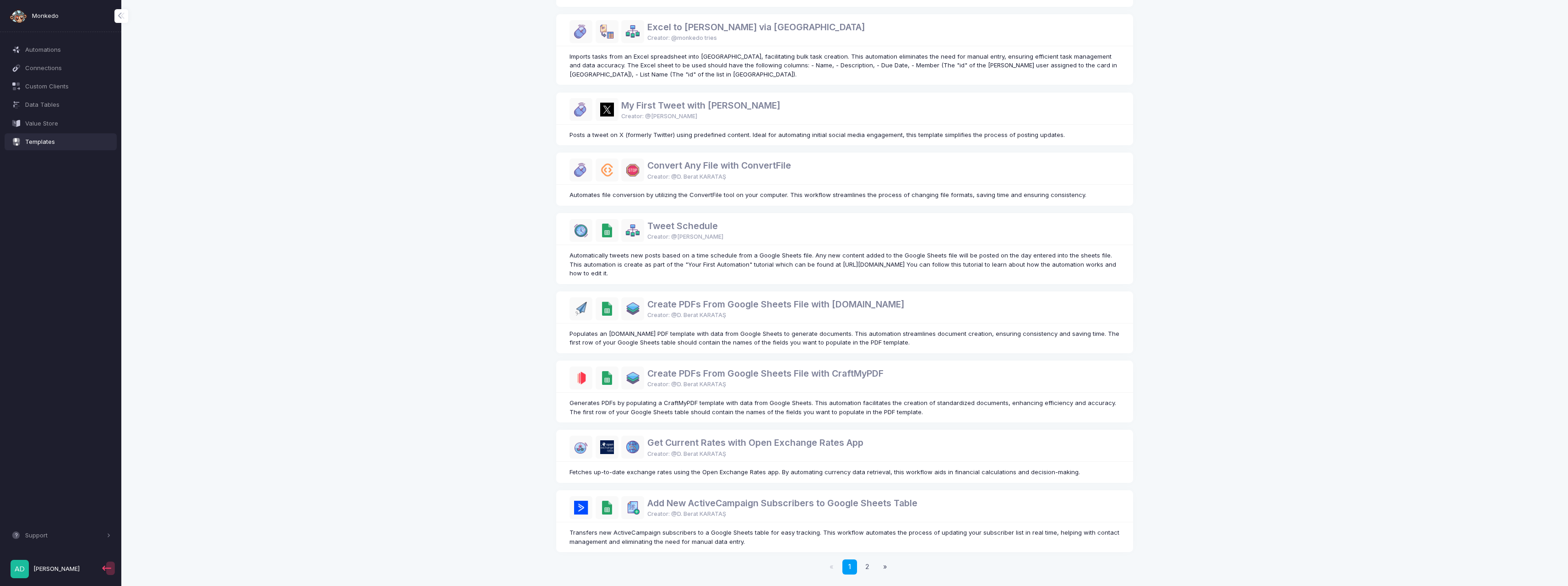
scroll to position [247, 0]
click at [869, 565] on link "2" at bounding box center [867, 565] width 15 height 15
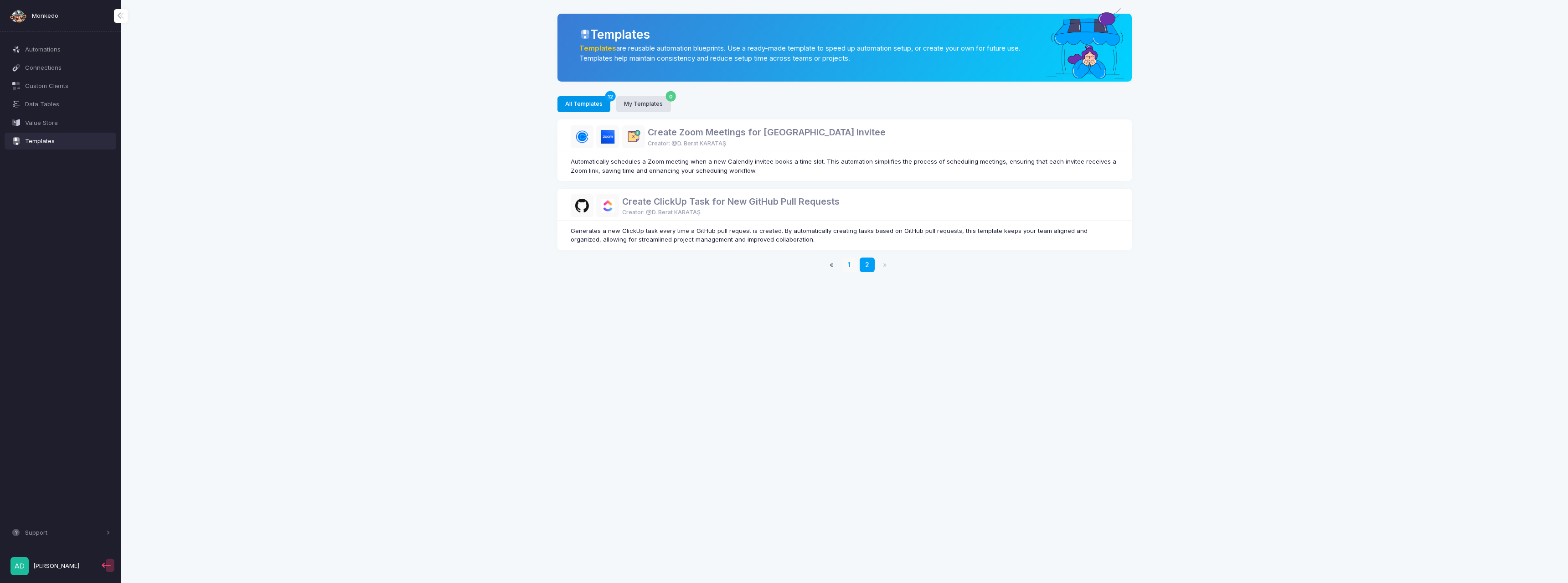
click at [847, 266] on link "1" at bounding box center [849, 265] width 15 height 15
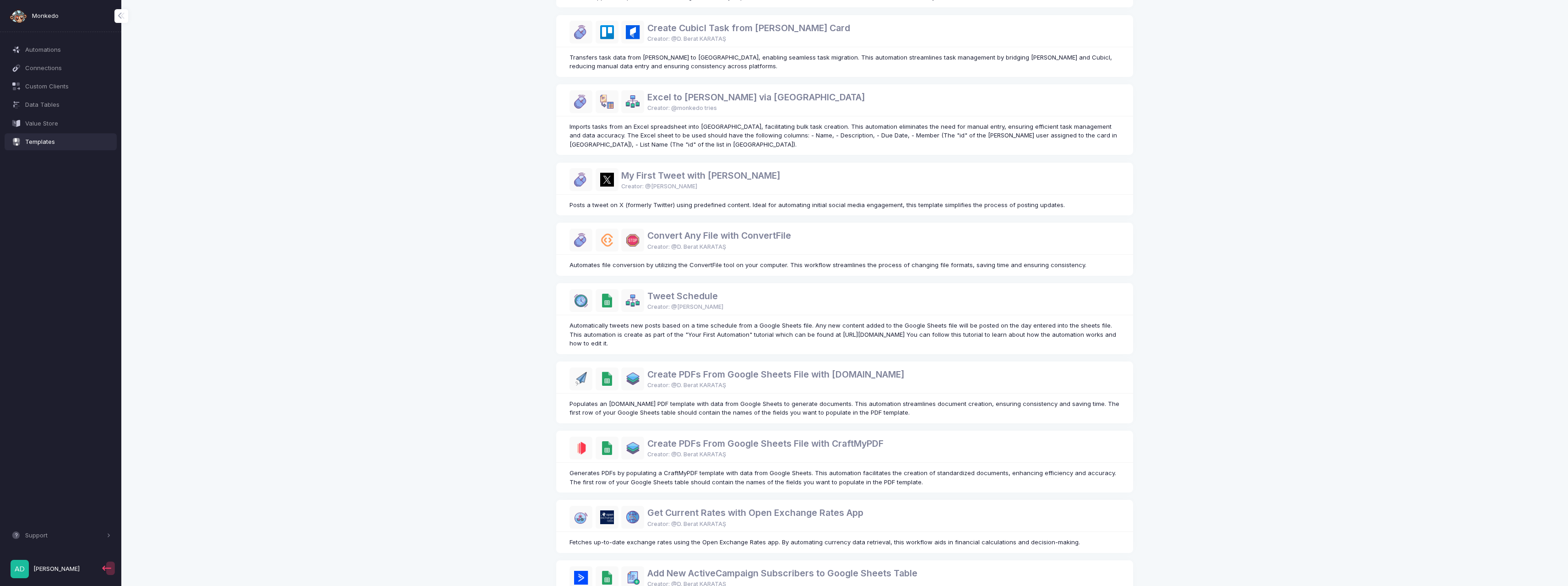
scroll to position [247, 0]
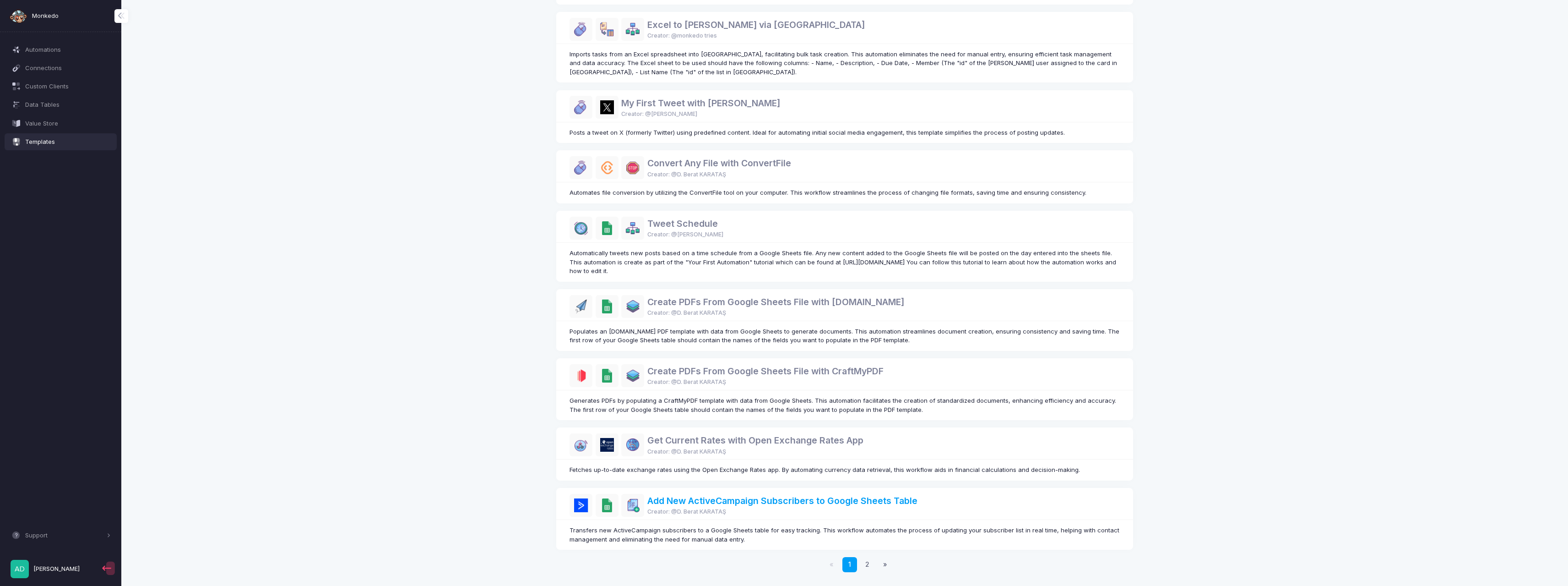
click at [781, 500] on link "Add New ActiveCampaign Subscribers to Google Sheets Table" at bounding box center [782, 500] width 270 height 11
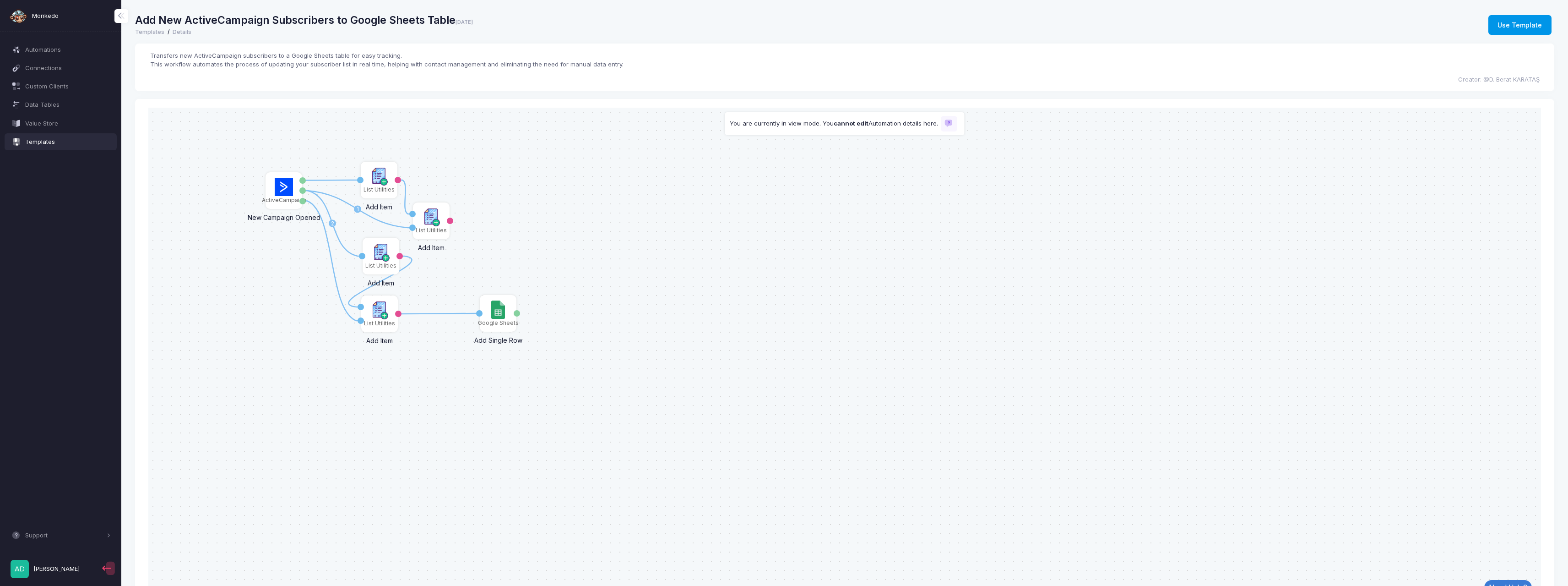
click at [1523, 21] on button "Use Template" at bounding box center [1519, 25] width 63 height 20
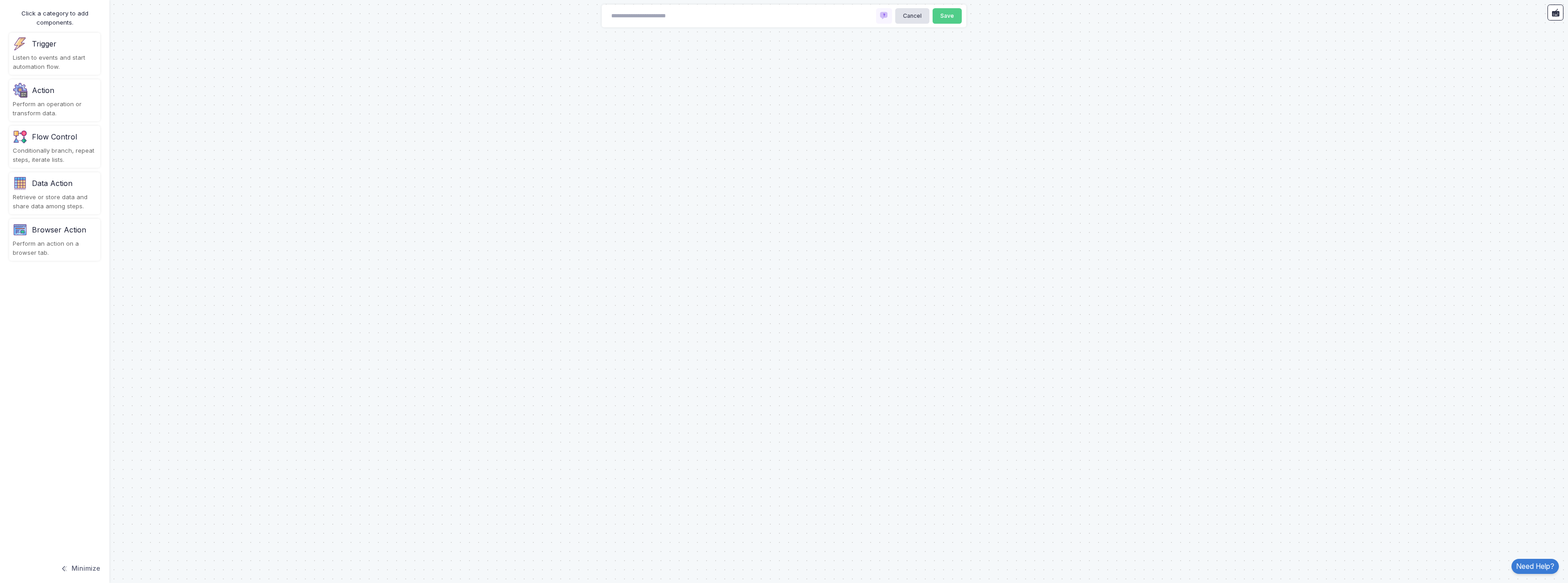
type input "**********"
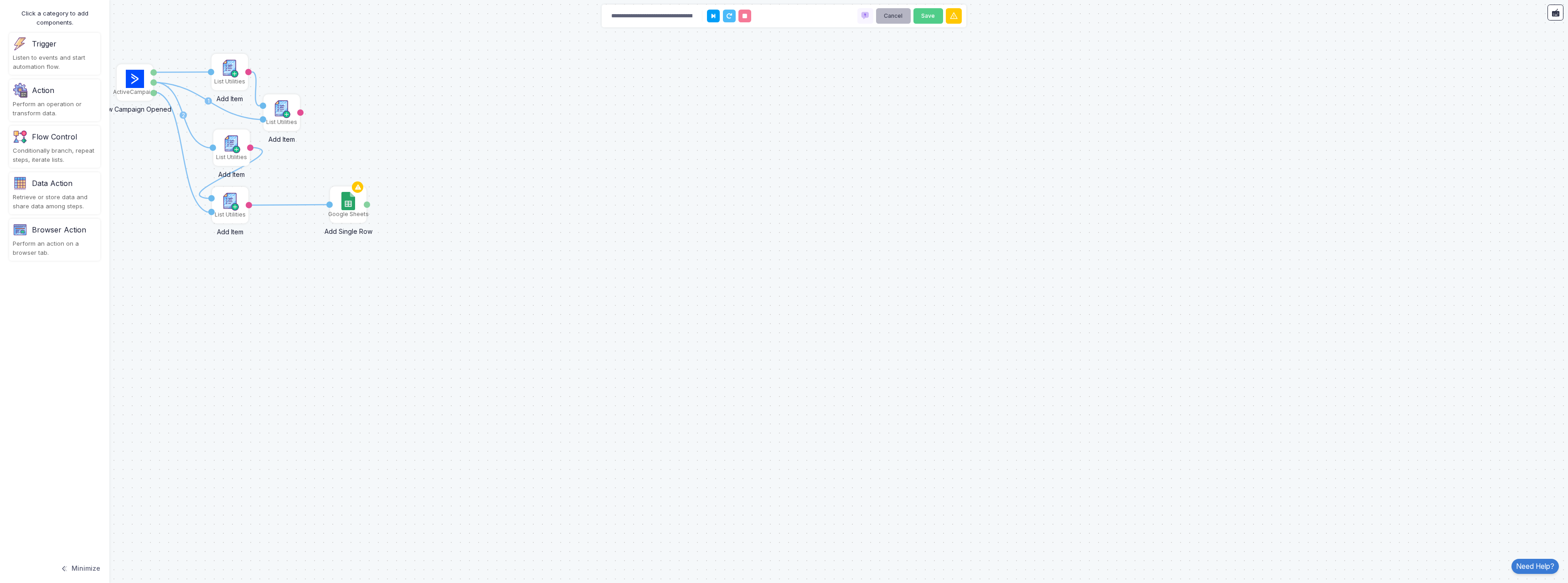
click at [895, 10] on button "Cancel" at bounding box center [893, 16] width 35 height 16
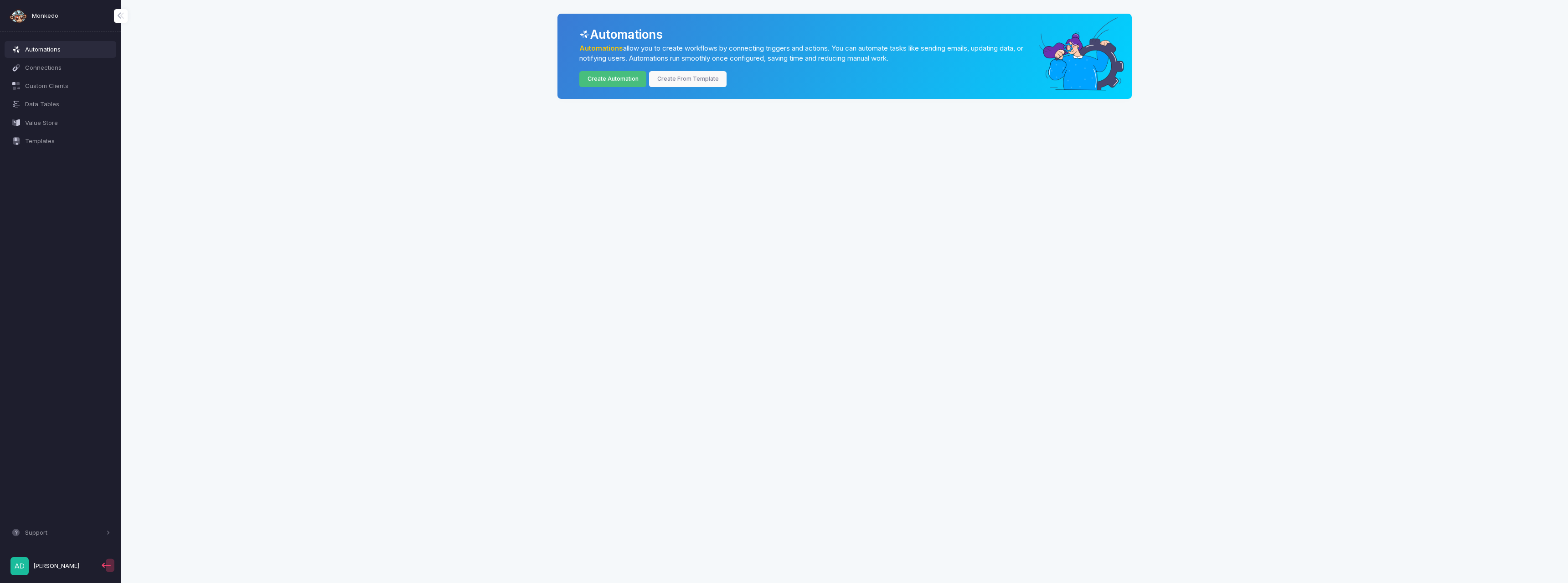
click at [600, 80] on link "Create Automation" at bounding box center [613, 79] width 67 height 16
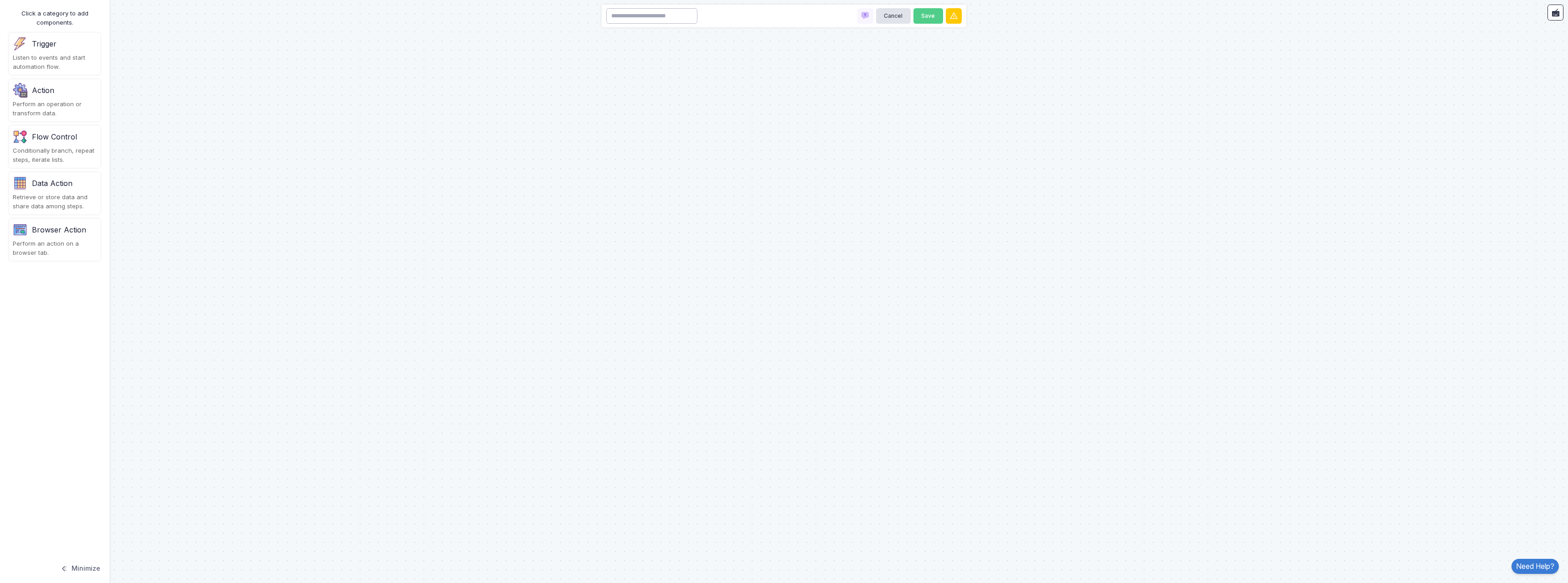
click at [691, 16] on input at bounding box center [652, 16] width 91 height 16
type input "*"
type input "**********"
click at [927, 11] on button "Save" at bounding box center [928, 16] width 30 height 16
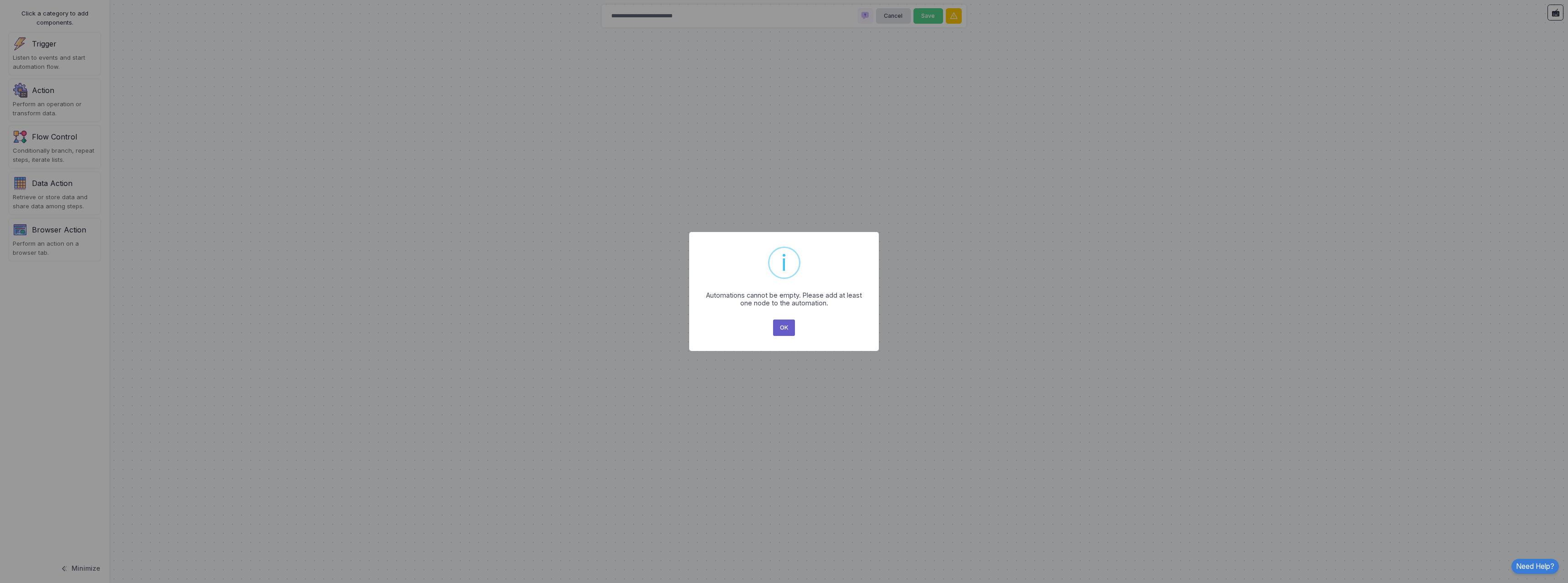
click at [783, 328] on button "OK" at bounding box center [784, 327] width 22 height 16
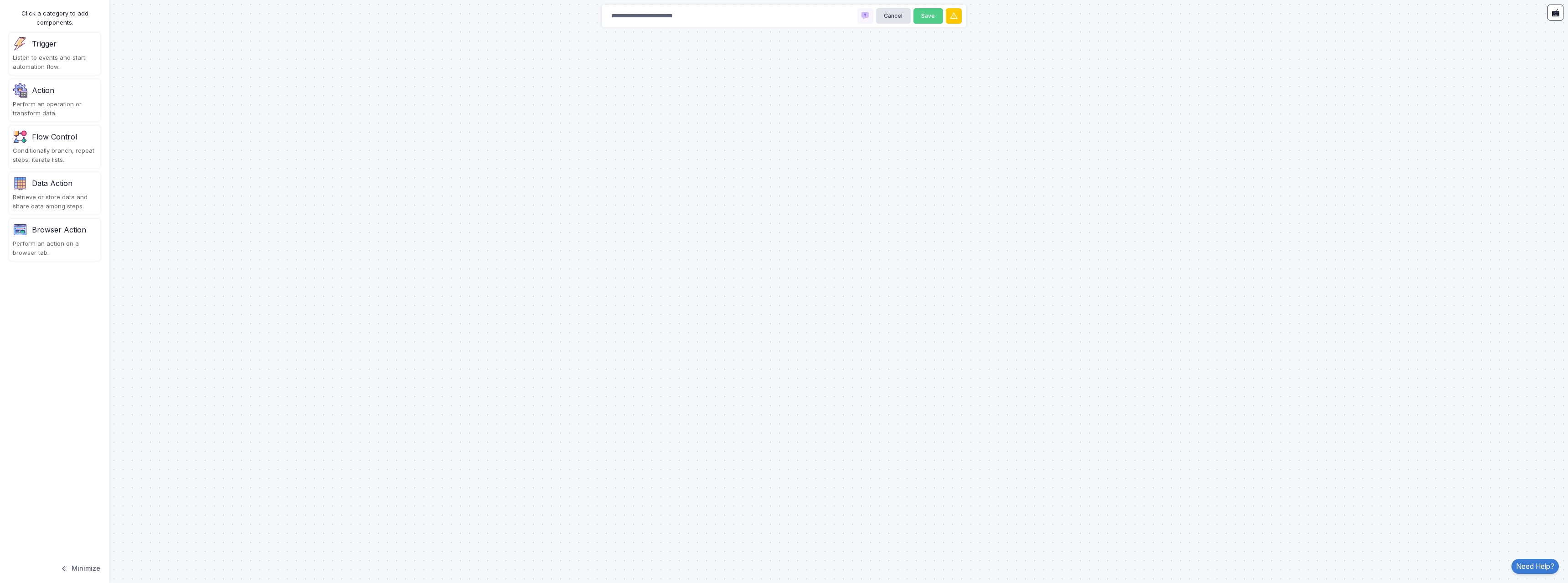
click at [35, 54] on div "Listen to events and start automation flow." at bounding box center [55, 62] width 84 height 18
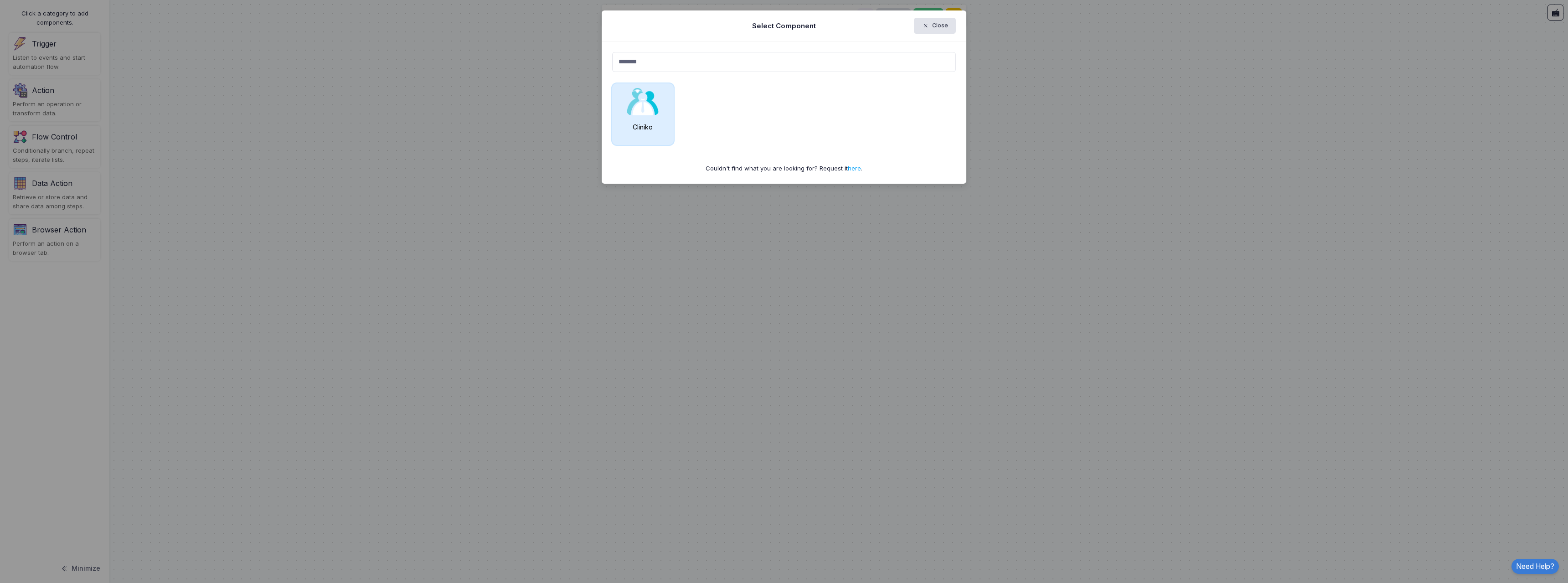
type input "*******"
click at [642, 119] on div "Cliniko" at bounding box center [643, 114] width 61 height 61
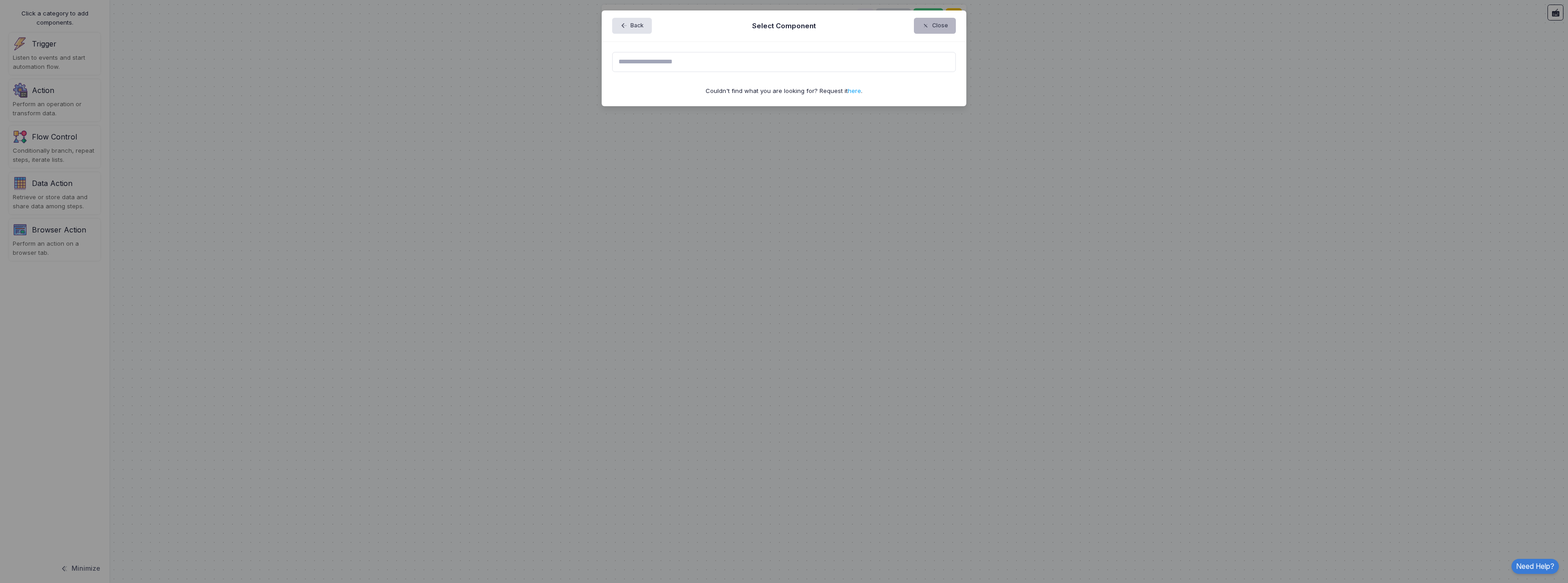
click at [948, 27] on button "Close" at bounding box center [935, 26] width 43 height 16
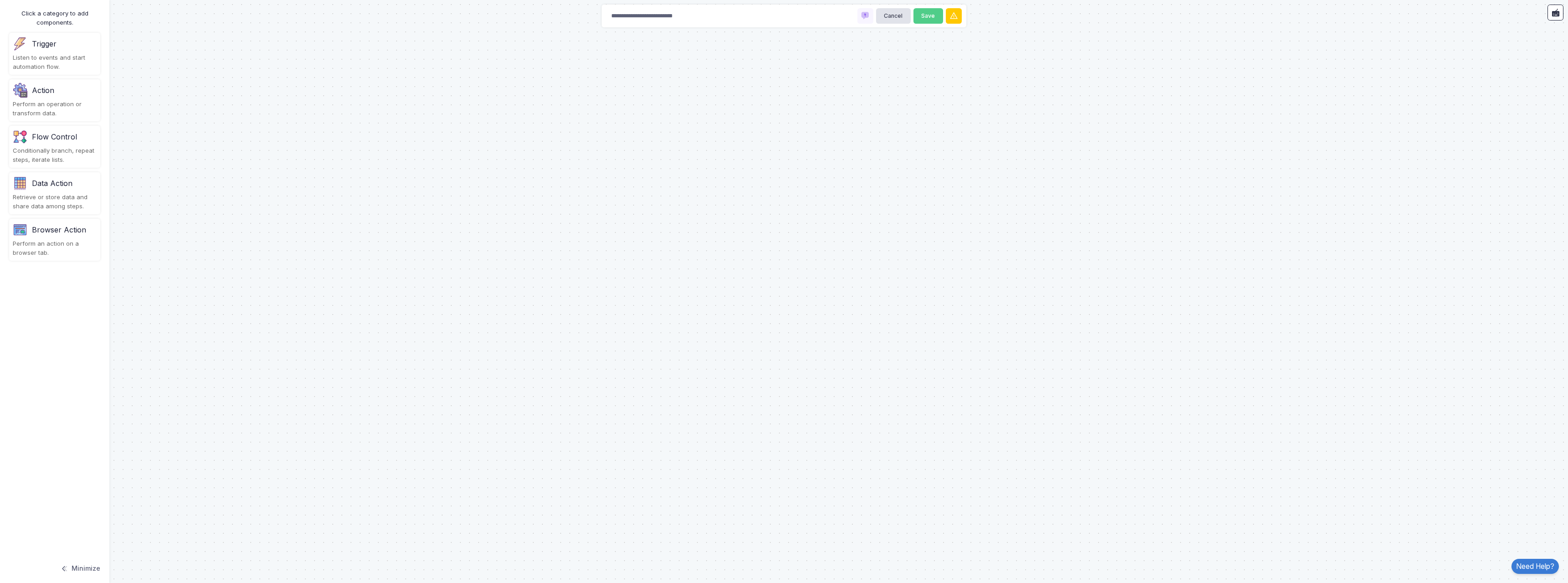
click at [80, 56] on div "Listen to events and start automation flow." at bounding box center [55, 62] width 84 height 18
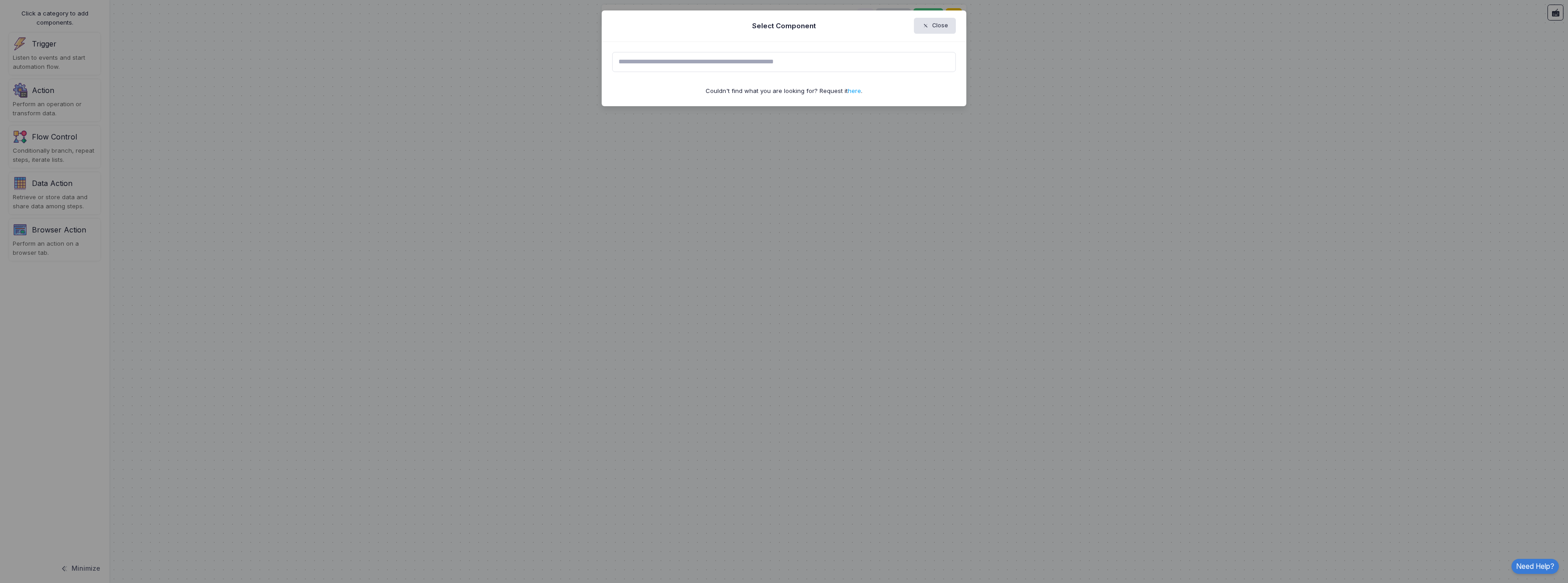
click at [663, 65] on input "text" at bounding box center [784, 61] width 344 height 20
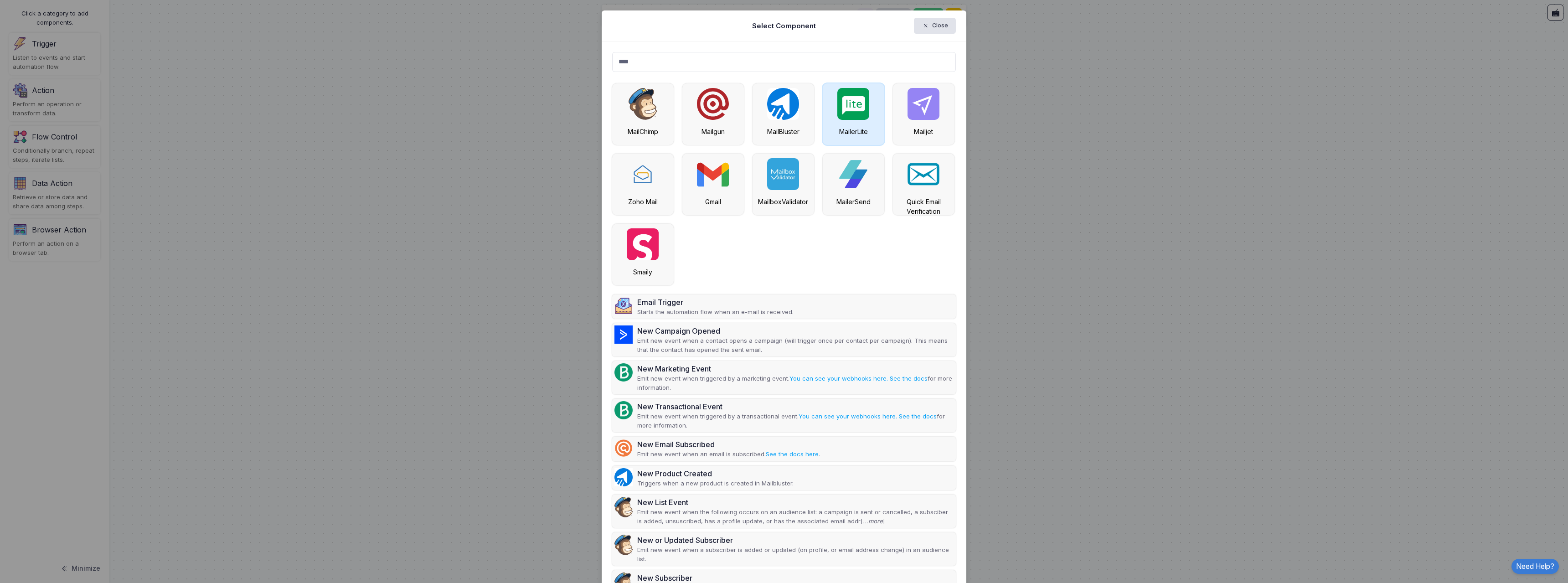
type input "****"
click at [853, 115] on img at bounding box center [853, 104] width 32 height 32
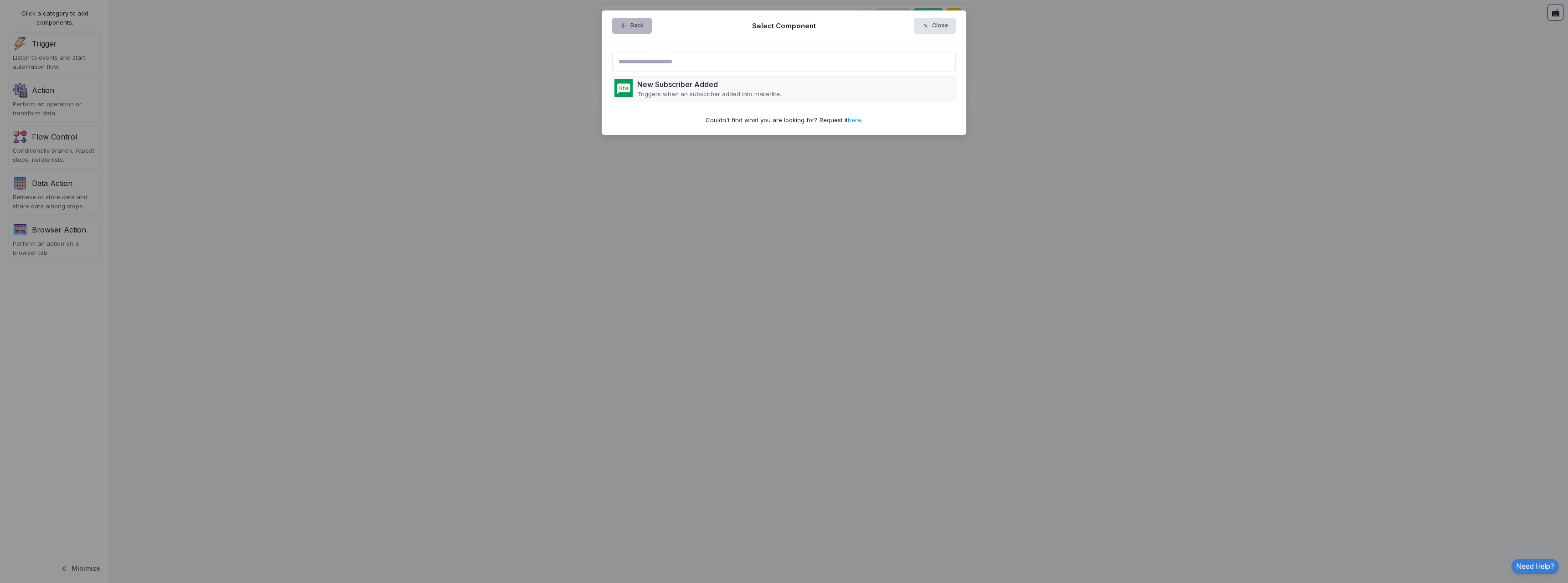
click at [649, 30] on button "Back" at bounding box center [632, 26] width 40 height 16
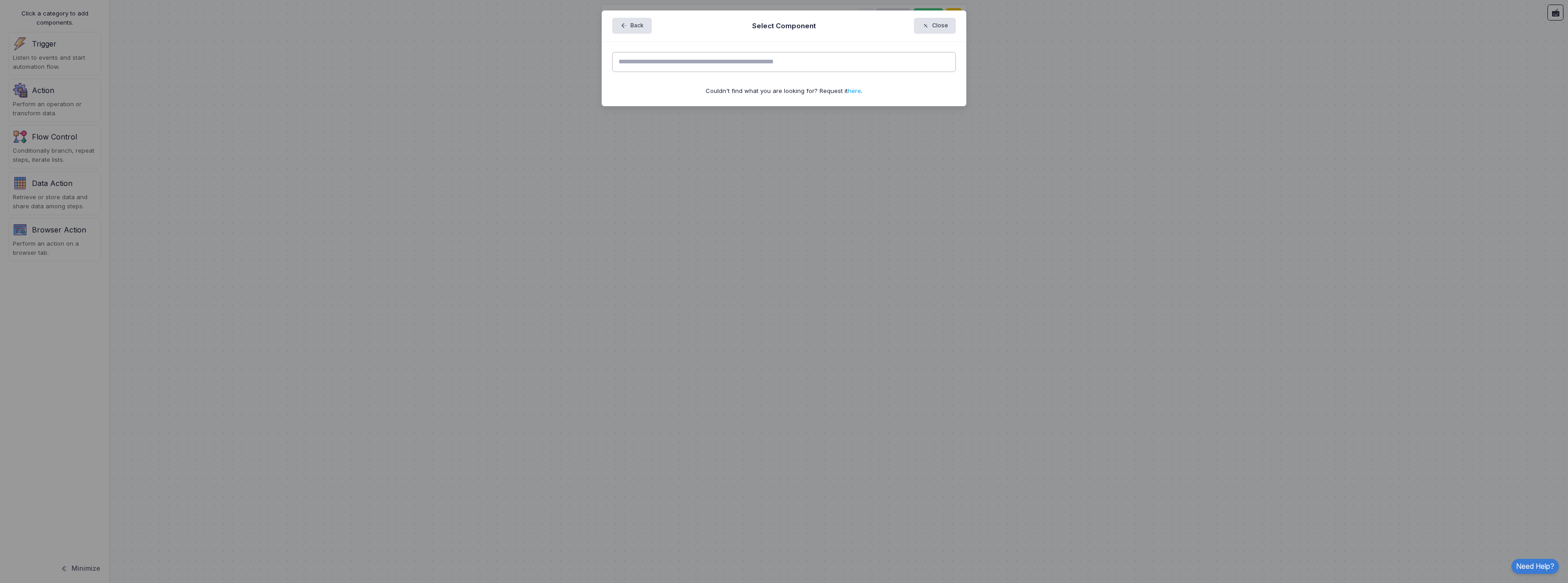
click at [646, 70] on input "text" at bounding box center [784, 61] width 344 height 20
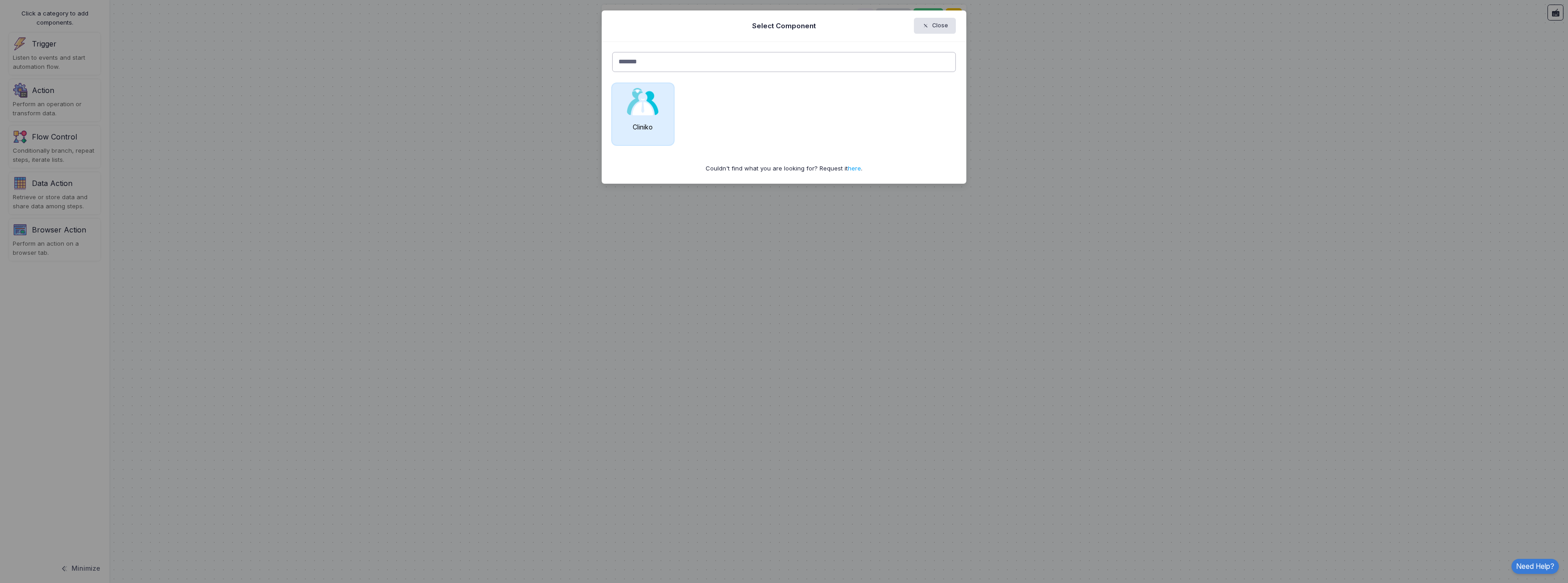
type input "*******"
click at [630, 113] on img at bounding box center [643, 102] width 32 height 27
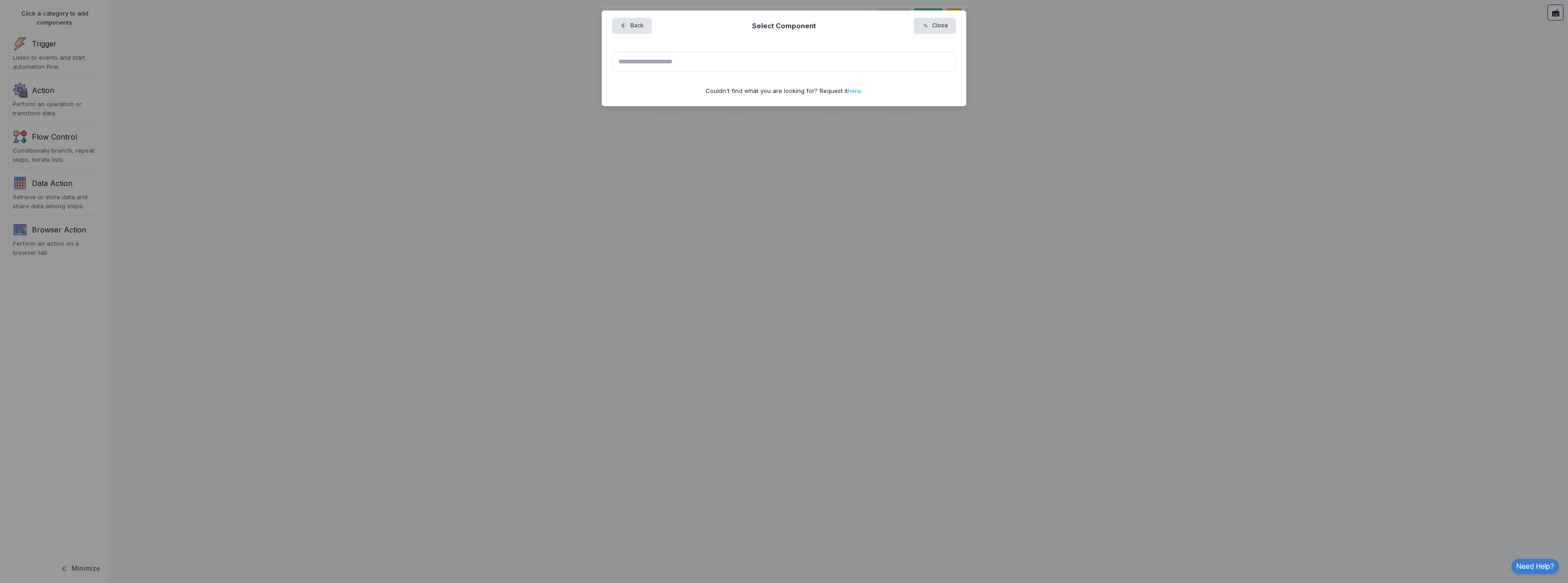
click at [792, 90] on div "Couldn't find what you are looking for? Request it here ." at bounding box center [784, 91] width 344 height 9
click at [852, 90] on link "here" at bounding box center [855, 91] width 13 height 7
click at [931, 30] on button "Close" at bounding box center [935, 26] width 43 height 16
